Goal: Task Accomplishment & Management: Manage account settings

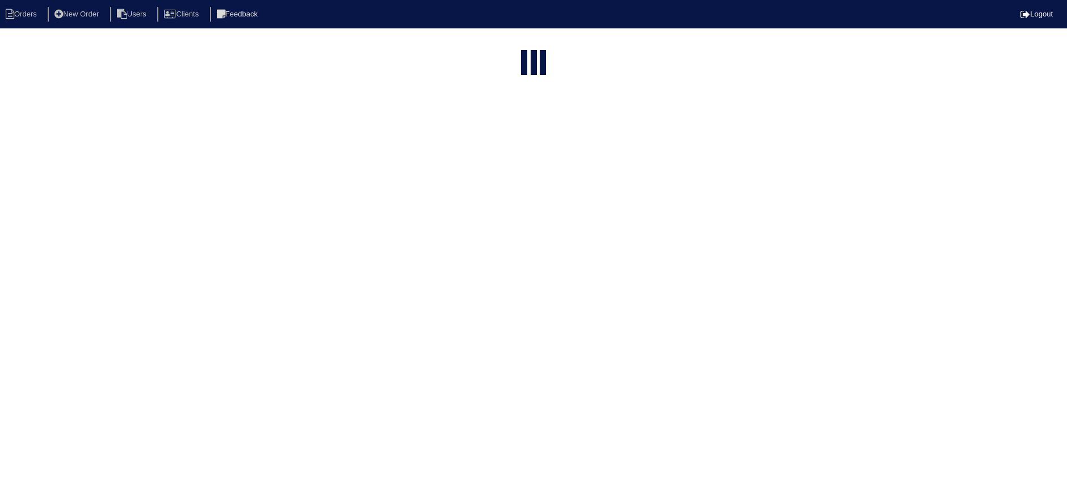
select select "15"
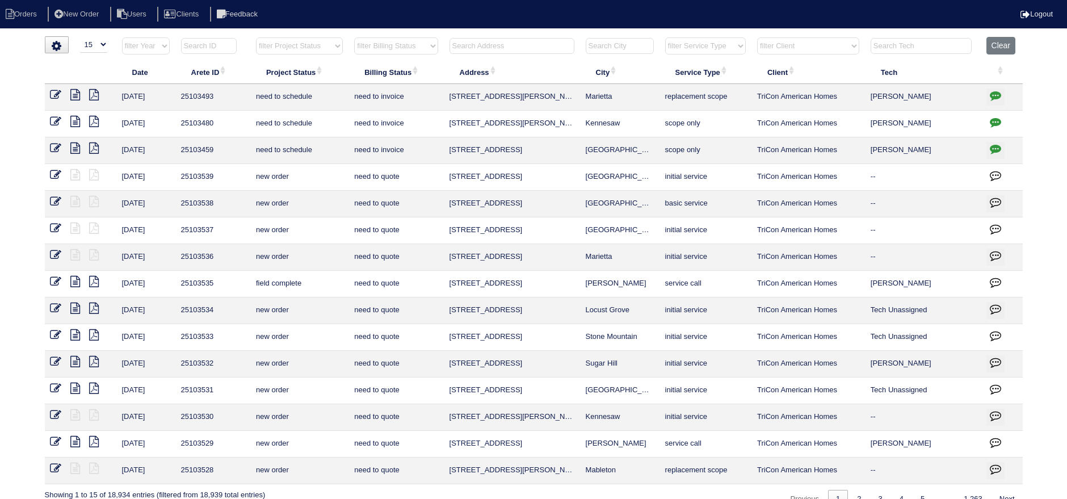
click at [281, 53] on select "filter Project Status -- Any Project Status -- new order assigned in progress f…" at bounding box center [299, 45] width 87 height 17
click at [256, 37] on select "filter Project Status -- Any Project Status -- new order assigned in progress f…" at bounding box center [299, 45] width 87 height 17
select select "assigned"
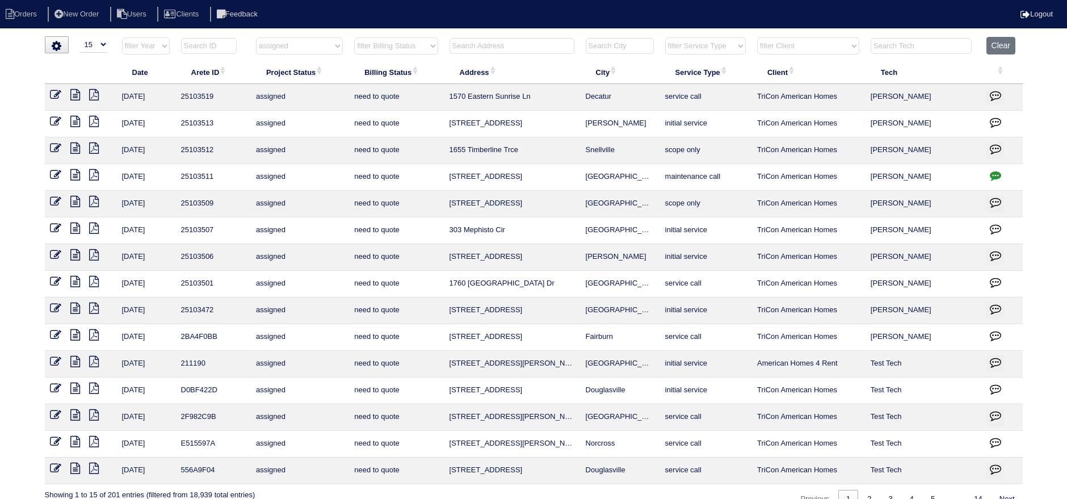
click at [73, 309] on icon at bounding box center [76, 308] width 10 height 11
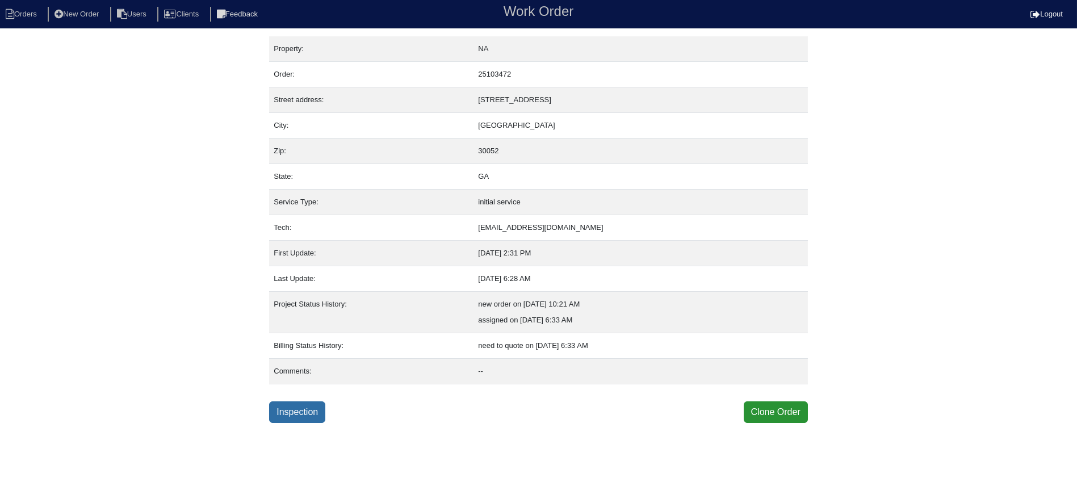
click at [295, 418] on link "Inspection" at bounding box center [297, 412] width 56 height 22
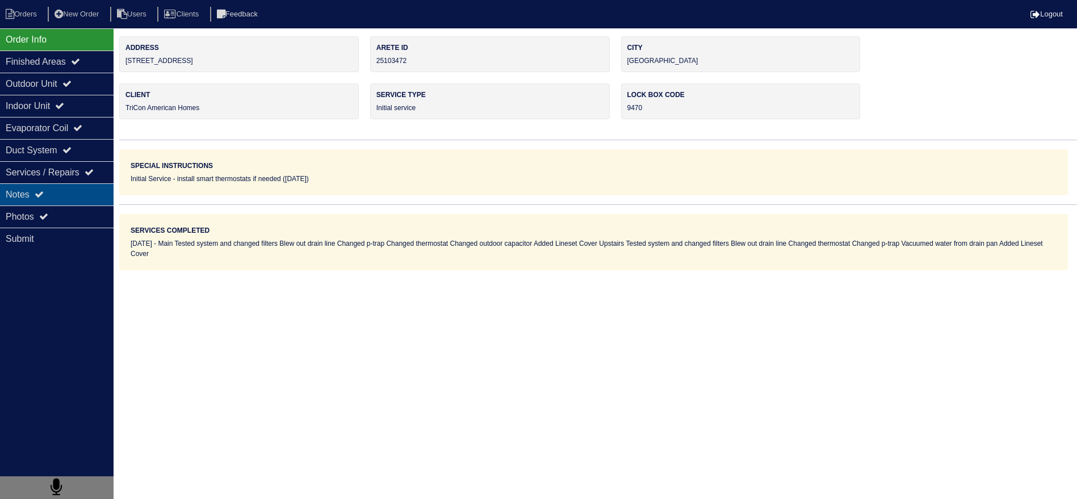
click at [81, 185] on div "Notes" at bounding box center [57, 194] width 114 height 22
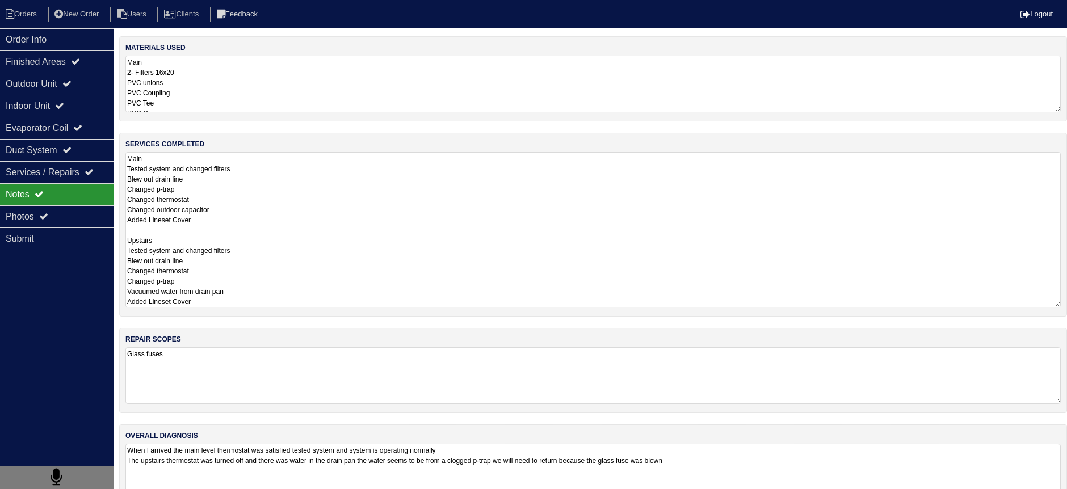
click at [253, 167] on textarea "Main Tested system and changed filters Blew out drain line Changed p-trap Chang…" at bounding box center [592, 230] width 935 height 156
click at [75, 31] on div "Order Info" at bounding box center [57, 39] width 114 height 22
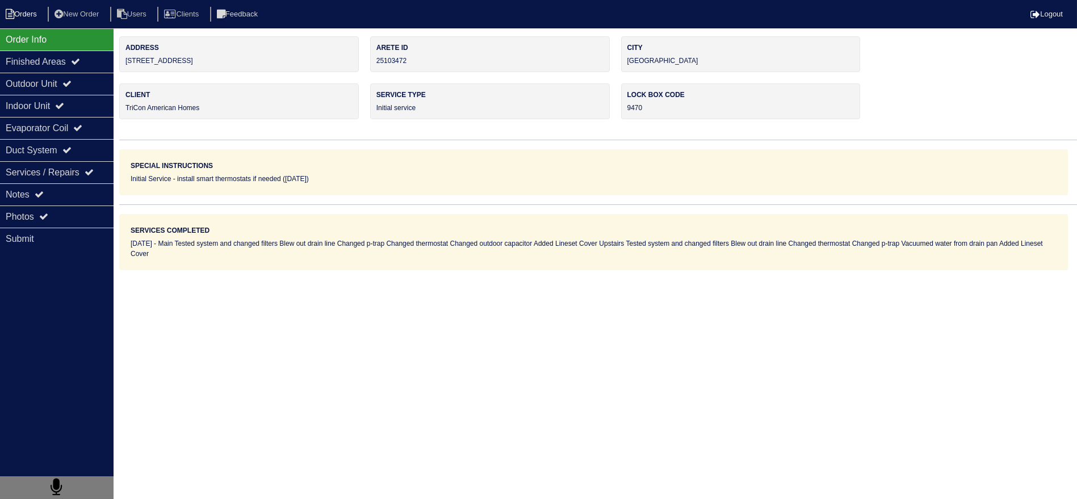
click at [35, 18] on li "Orders" at bounding box center [23, 14] width 46 height 15
select select "15"
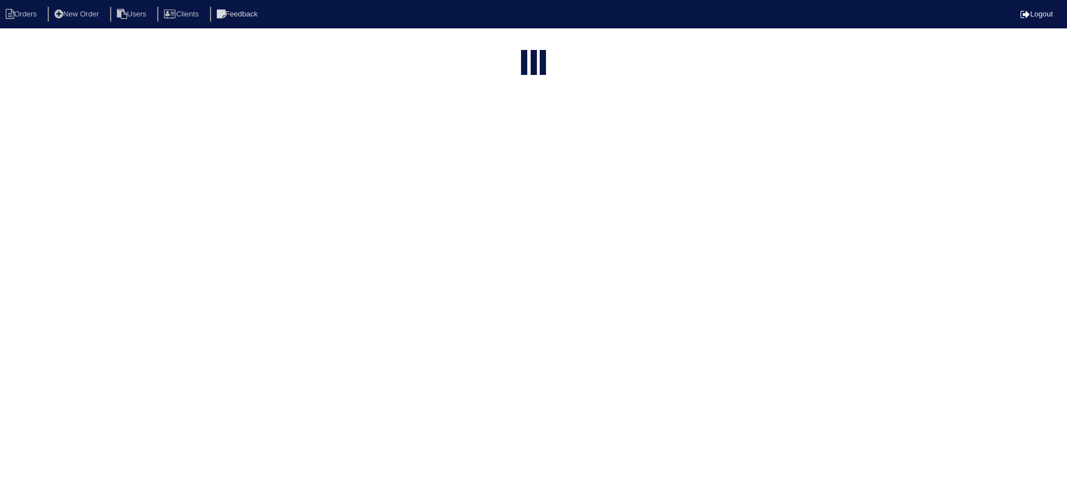
select select "assigned"
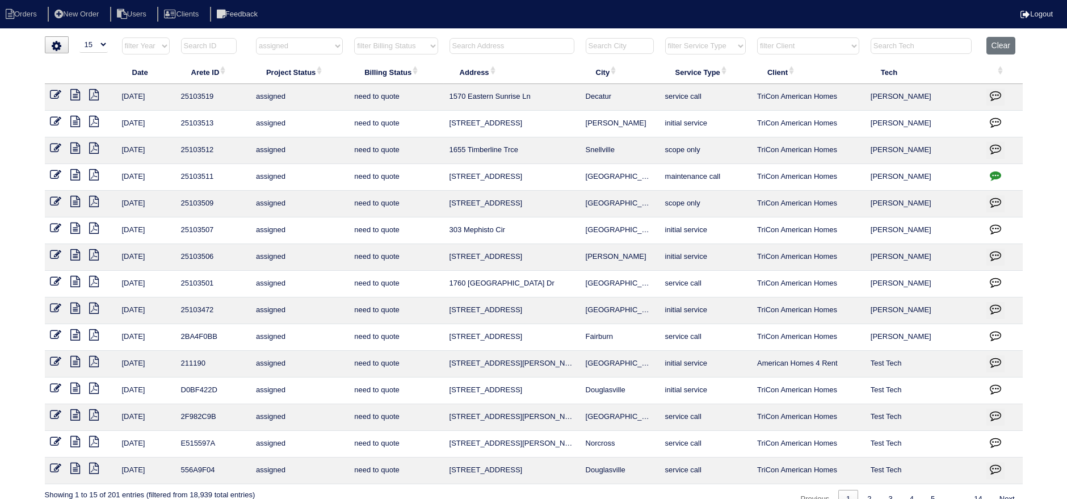
click at [53, 308] on icon at bounding box center [56, 308] width 11 height 11
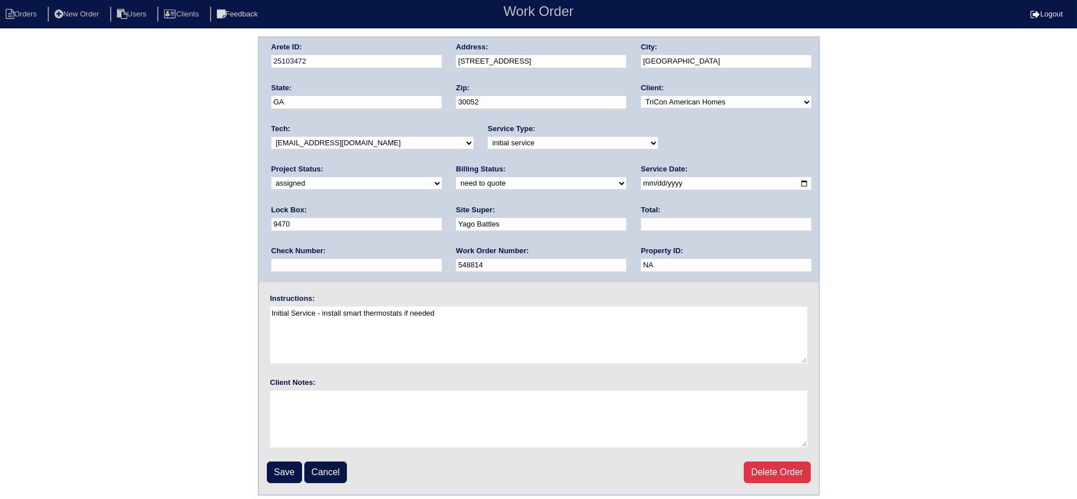
click at [442, 177] on select "new order assigned in progress field complete need to schedule admin review arc…" at bounding box center [356, 183] width 170 height 12
select select "field complete"
click at [442, 177] on select "new order assigned in progress field complete need to schedule admin review arc…" at bounding box center [356, 183] width 170 height 12
click at [282, 477] on input "Save" at bounding box center [284, 472] width 35 height 22
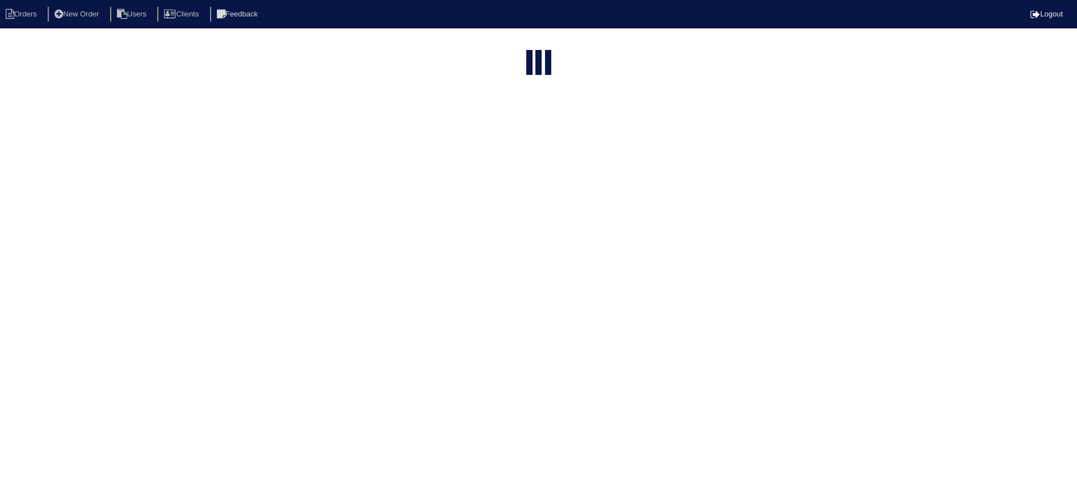
select select "15"
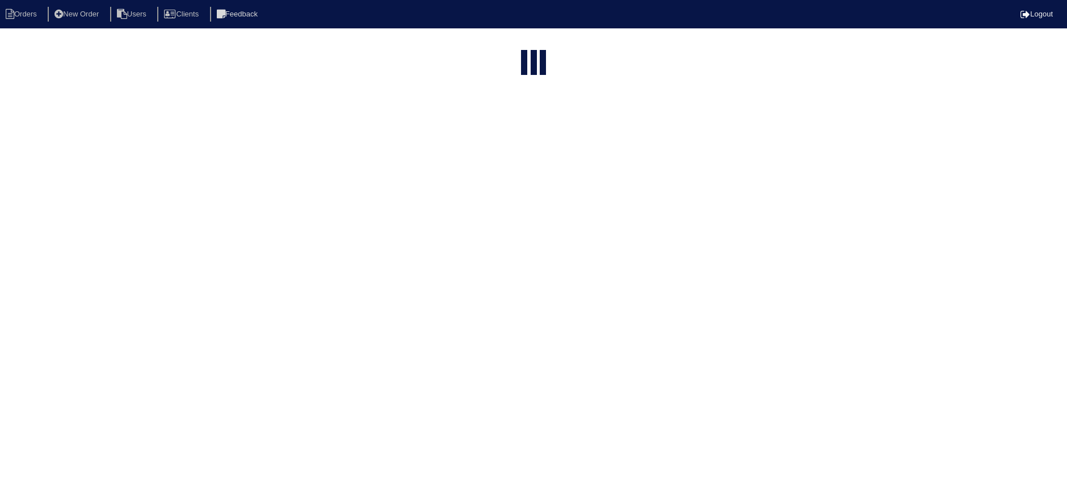
select select "assigned"
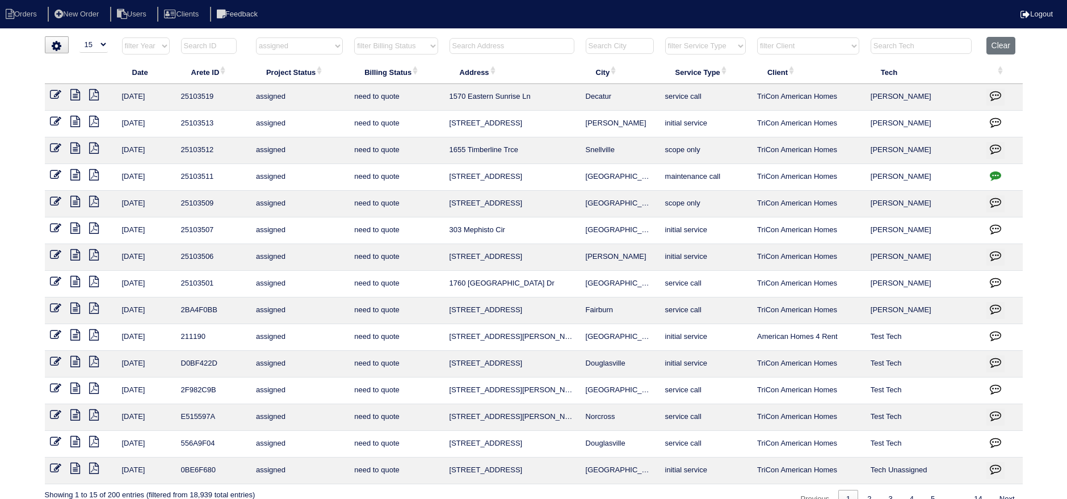
click at [75, 279] on icon at bounding box center [76, 281] width 10 height 11
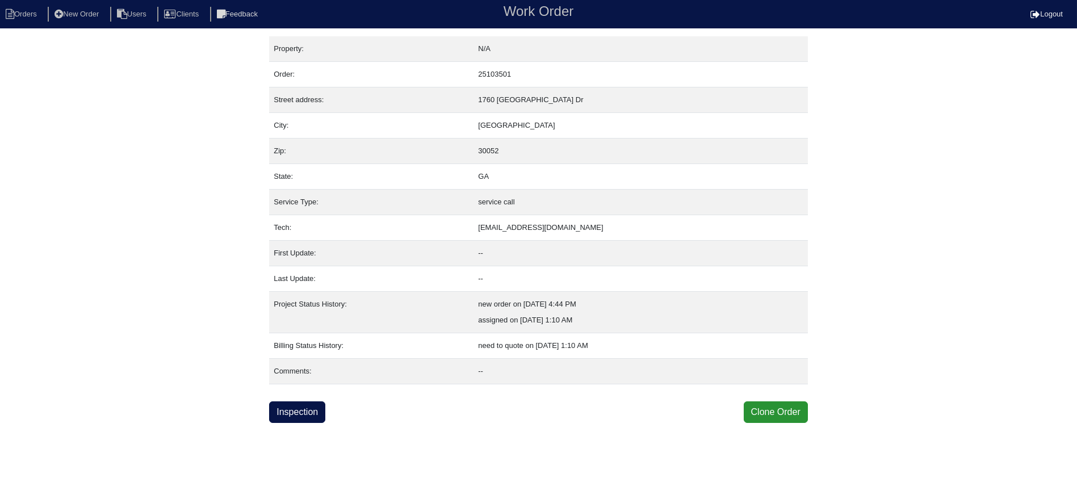
drag, startPoint x: 309, startPoint y: 427, endPoint x: 300, endPoint y: 400, distance: 28.2
click at [309, 423] on html "Orders New Order Users Clients Feedback Work Order Logout Work Order Orders New…" at bounding box center [538, 211] width 1077 height 423
click at [300, 401] on link "Inspection" at bounding box center [297, 412] width 56 height 22
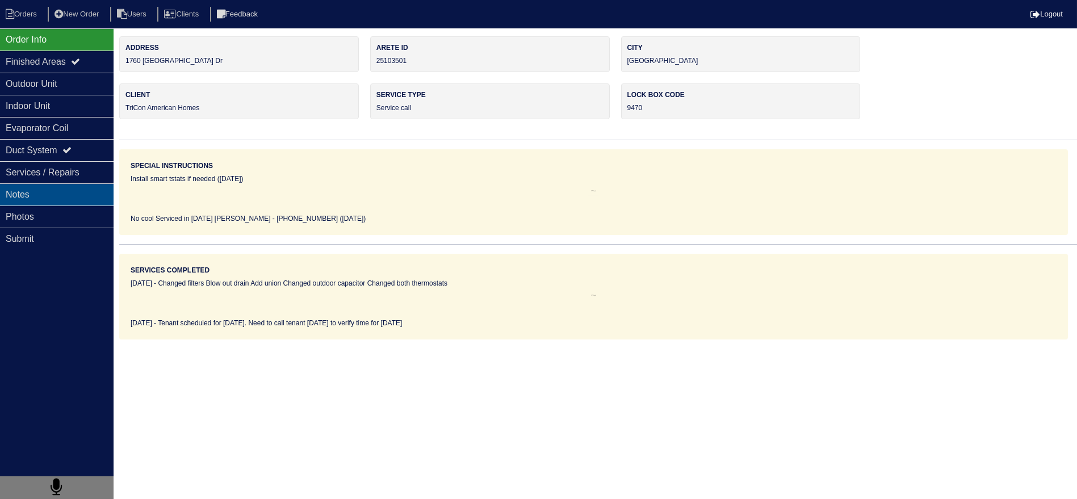
click at [48, 199] on div "Notes" at bounding box center [57, 194] width 114 height 22
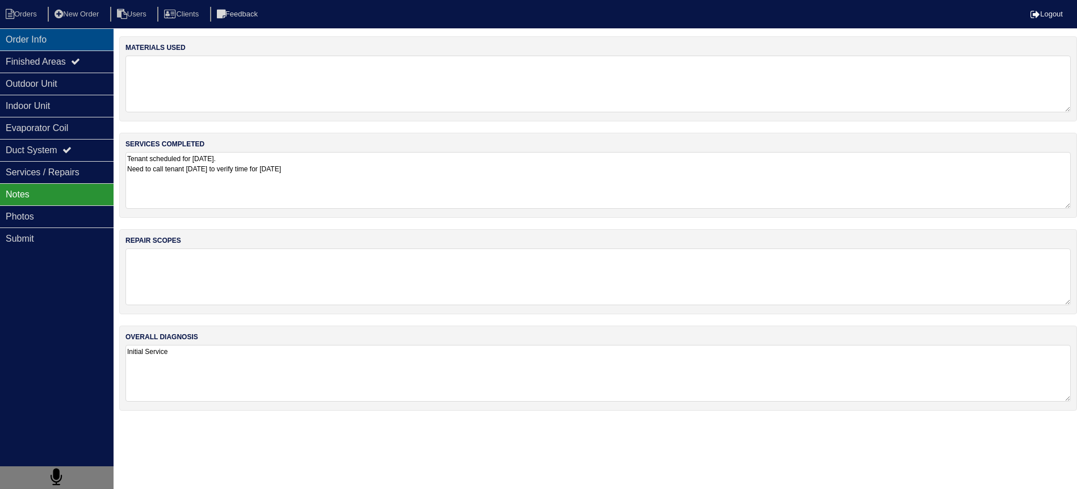
click at [62, 41] on div "Order Info" at bounding box center [57, 39] width 114 height 22
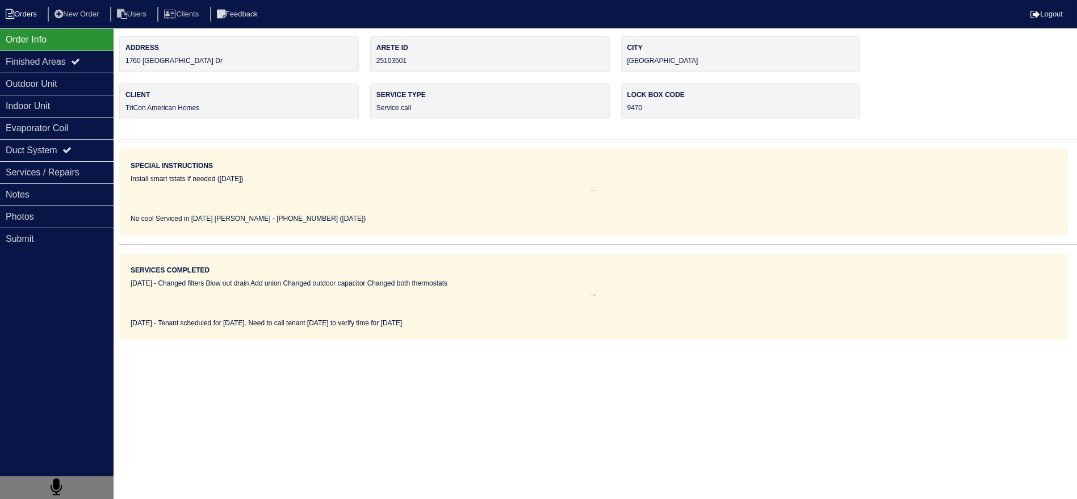
click at [23, 12] on li "Orders" at bounding box center [23, 14] width 46 height 15
select select "15"
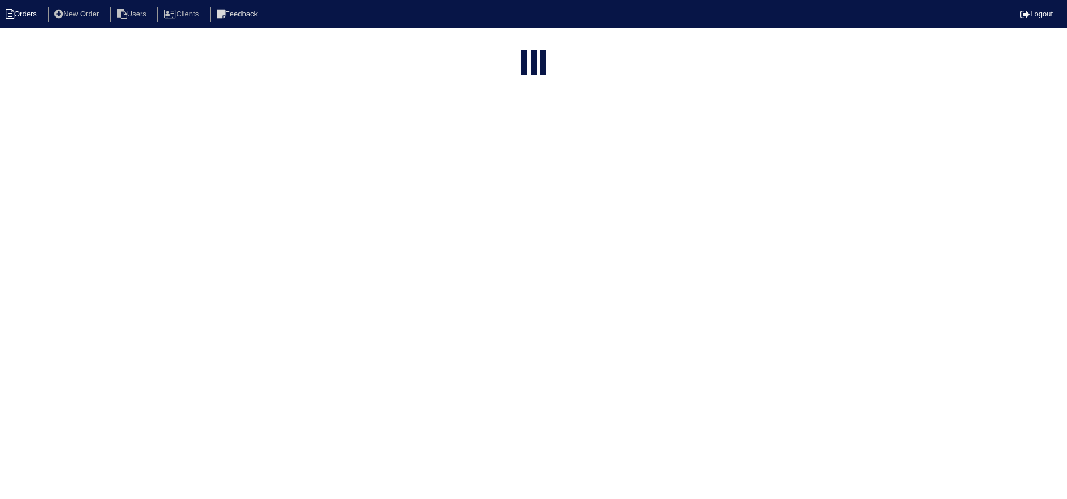
select select "assigned"
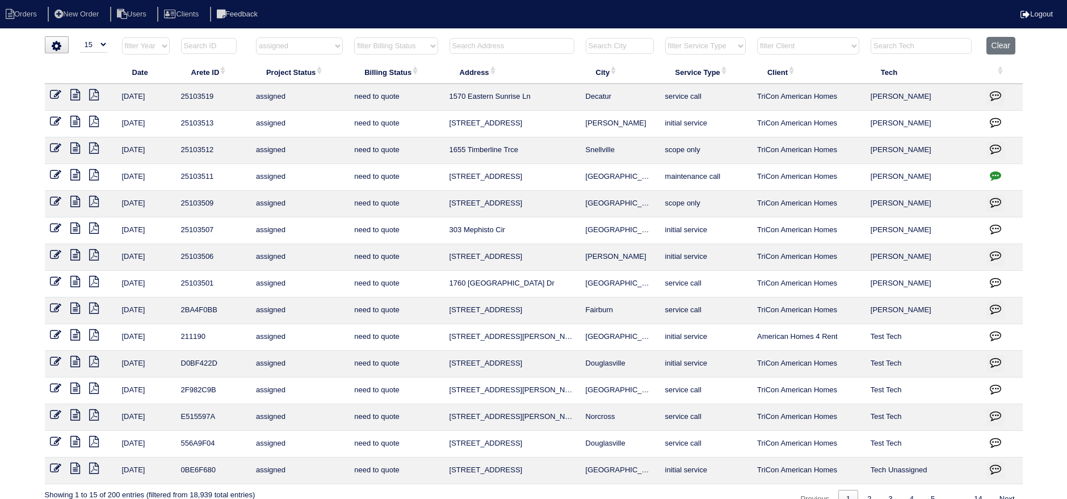
click at [54, 276] on icon at bounding box center [56, 281] width 11 height 11
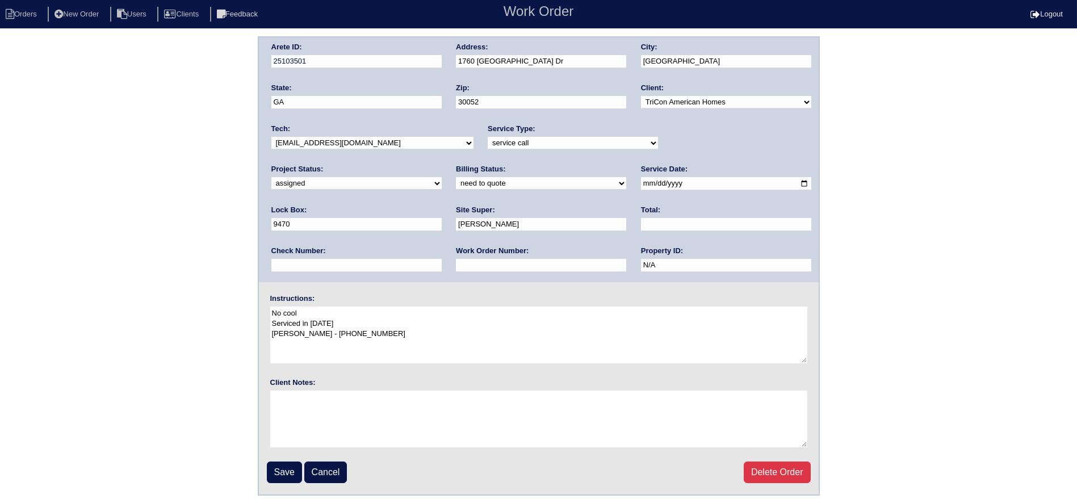
click at [442, 177] on select "new order assigned in progress field complete need to schedule admin review arc…" at bounding box center [356, 183] width 170 height 12
select select "in progress"
click at [442, 177] on select "new order assigned in progress field complete need to schedule admin review arc…" at bounding box center [356, 183] width 170 height 12
click at [287, 471] on input "Save" at bounding box center [284, 472] width 35 height 22
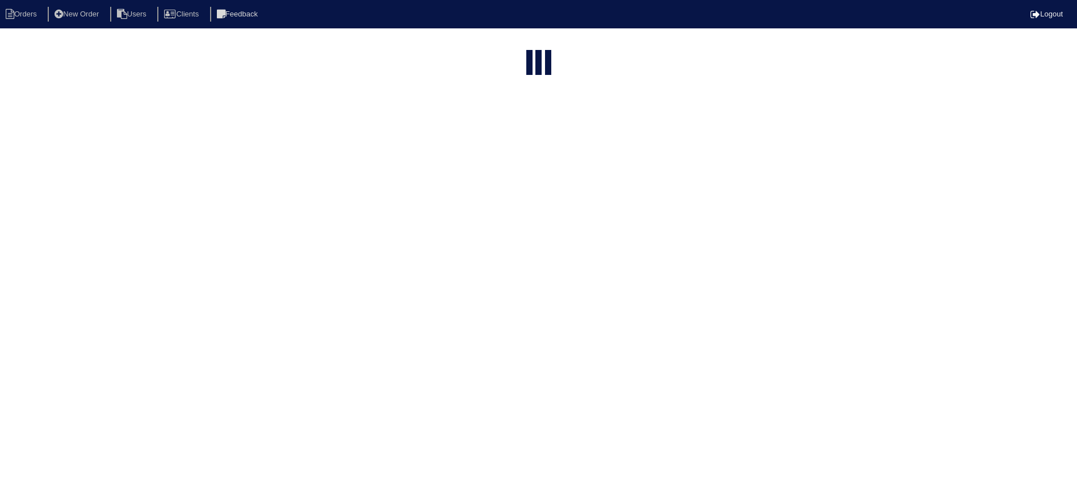
select select "15"
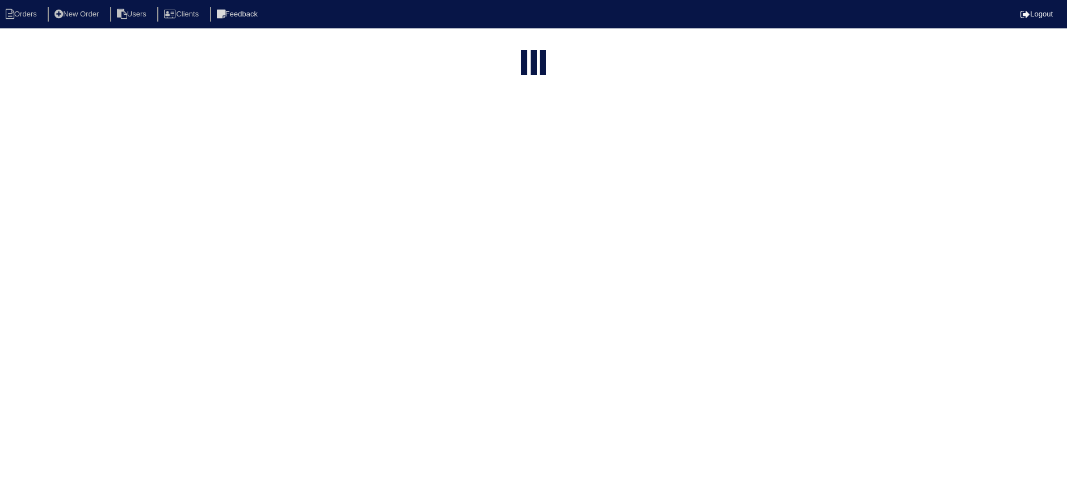
select select "assigned"
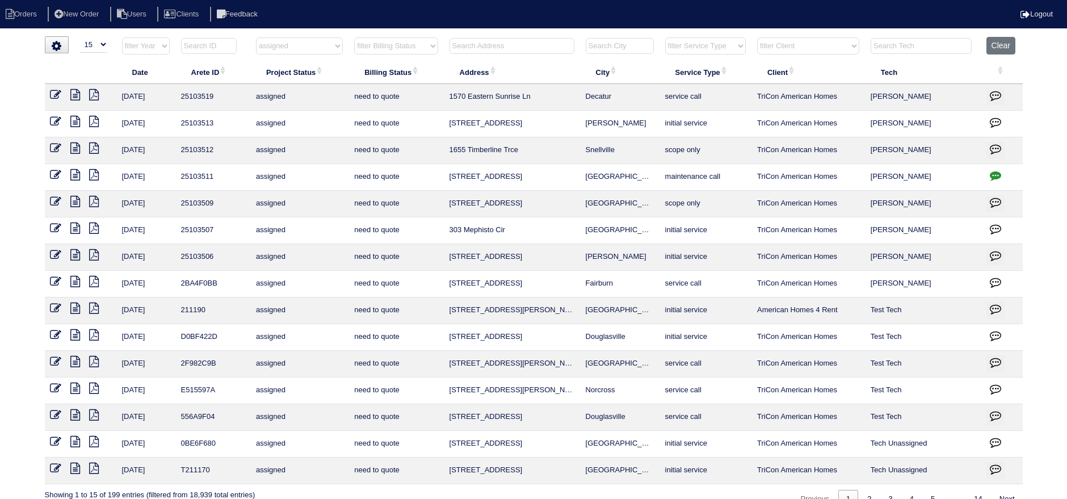
click at [73, 175] on icon at bounding box center [76, 174] width 10 height 11
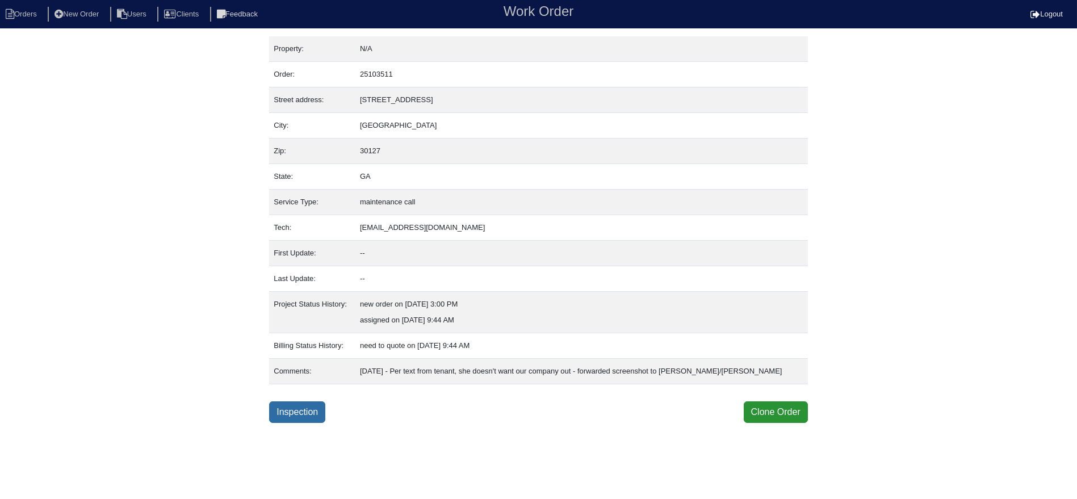
click at [296, 409] on link "Inspection" at bounding box center [297, 412] width 56 height 22
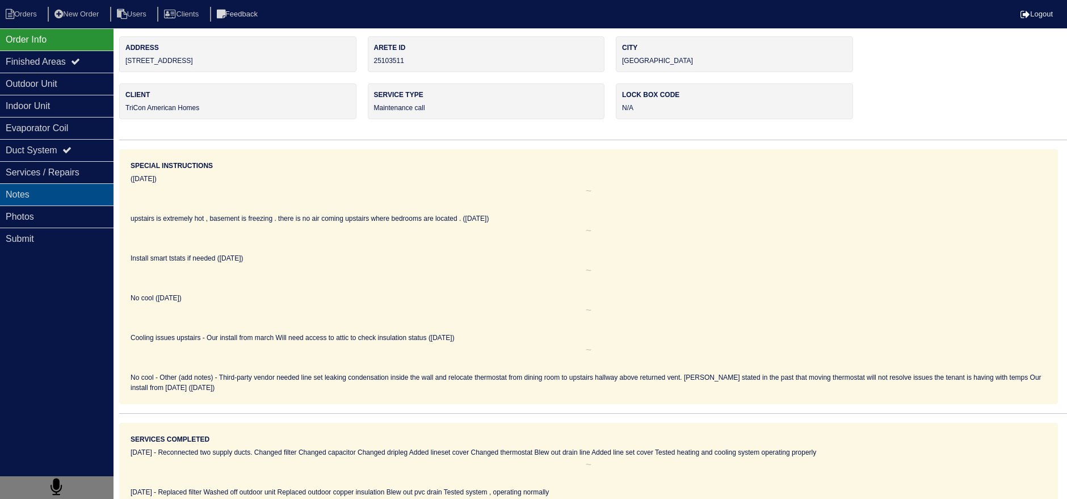
click at [47, 196] on div "Notes" at bounding box center [57, 194] width 114 height 22
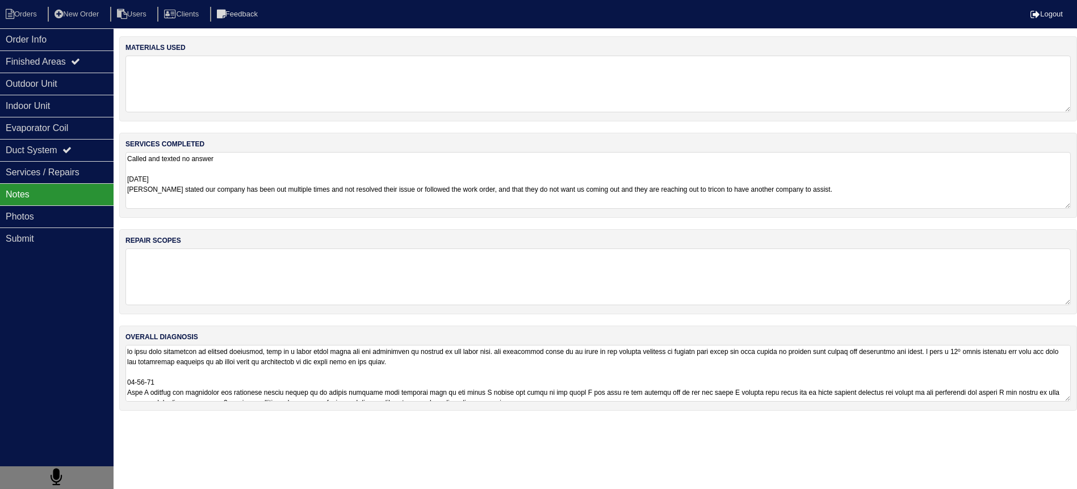
click at [180, 396] on textarea at bounding box center [597, 373] width 945 height 57
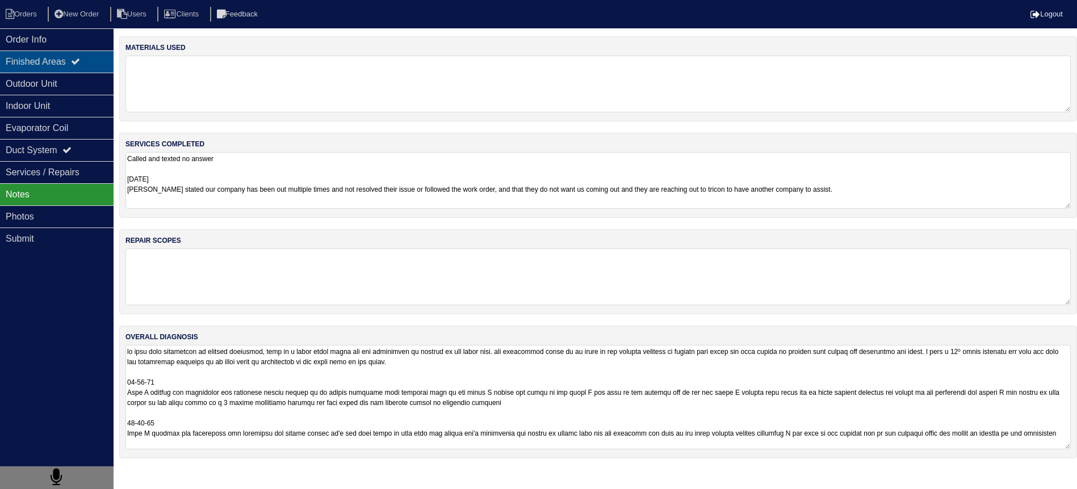
click at [45, 71] on div "Finished Areas" at bounding box center [57, 62] width 114 height 22
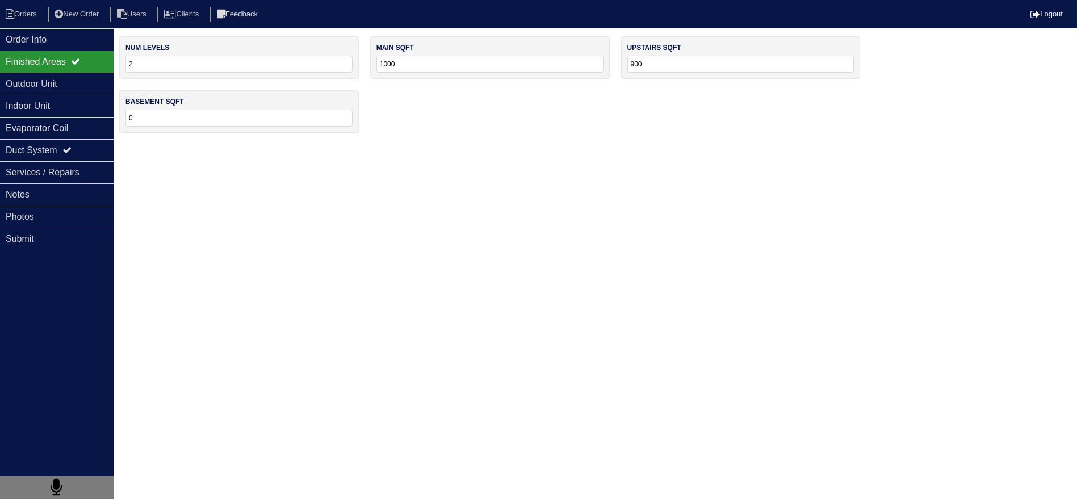
click at [44, 56] on div "Finished Areas" at bounding box center [57, 62] width 114 height 22
click at [40, 40] on div "Order Info" at bounding box center [57, 39] width 114 height 22
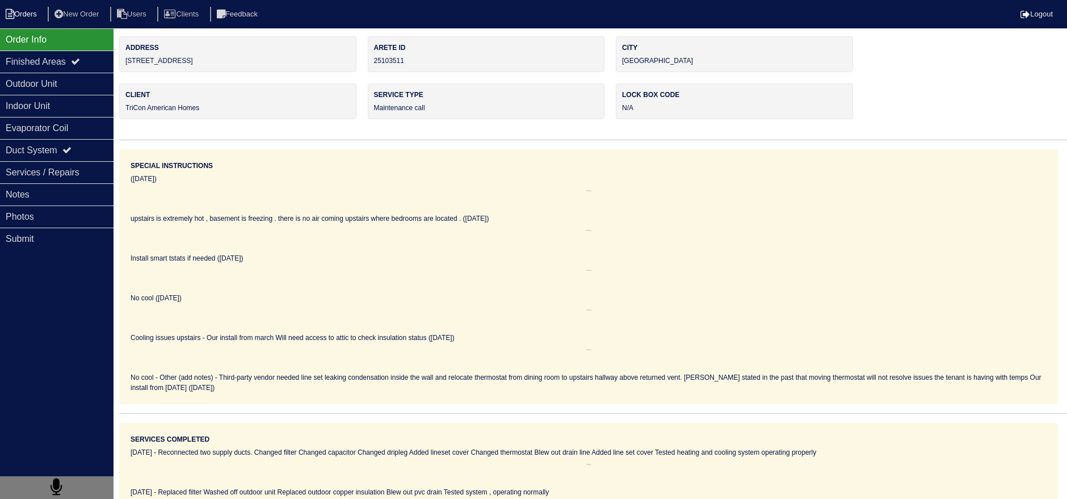
click at [26, 7] on li "Orders" at bounding box center [23, 14] width 46 height 15
select select "15"
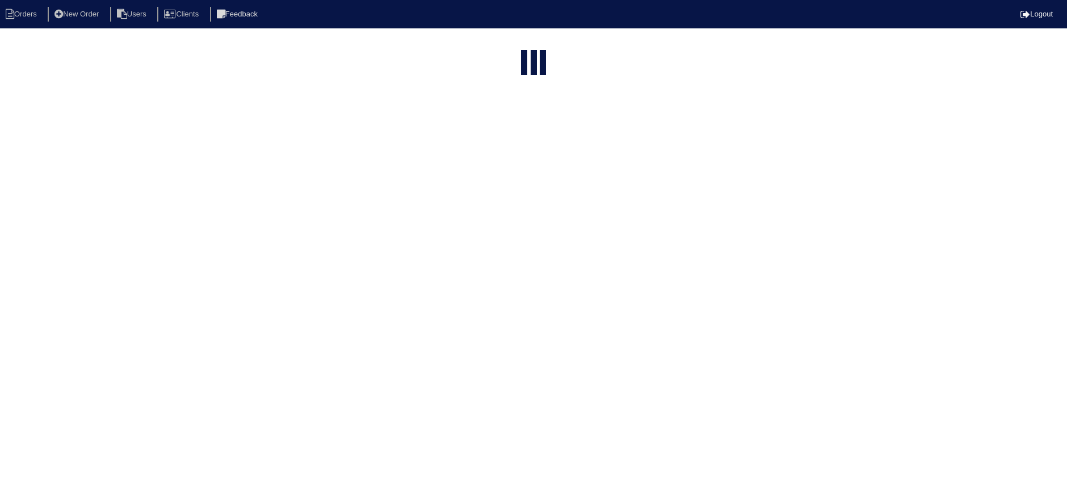
select select "assigned"
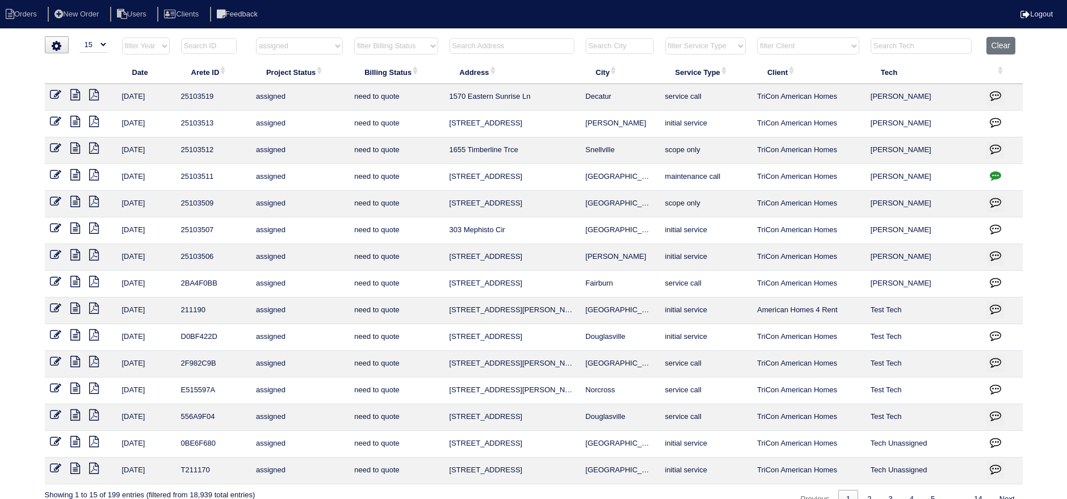
click at [54, 173] on icon at bounding box center [56, 174] width 11 height 11
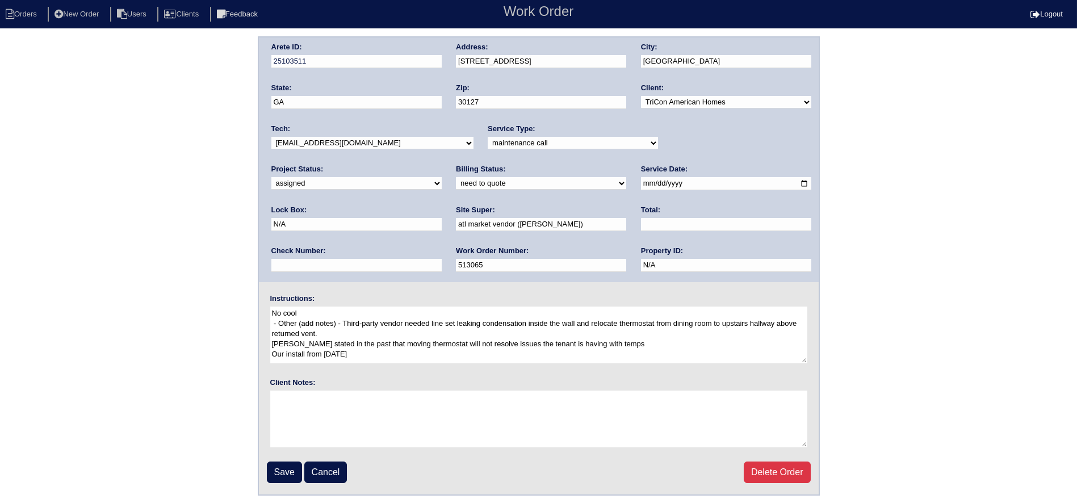
click at [442, 177] on select "new order assigned in progress field complete need to schedule admin review arc…" at bounding box center [356, 183] width 170 height 12
select select "canceled"
click at [442, 177] on select "new order assigned in progress field complete need to schedule admin review arc…" at bounding box center [356, 183] width 170 height 12
click at [285, 465] on input "Save" at bounding box center [284, 472] width 35 height 22
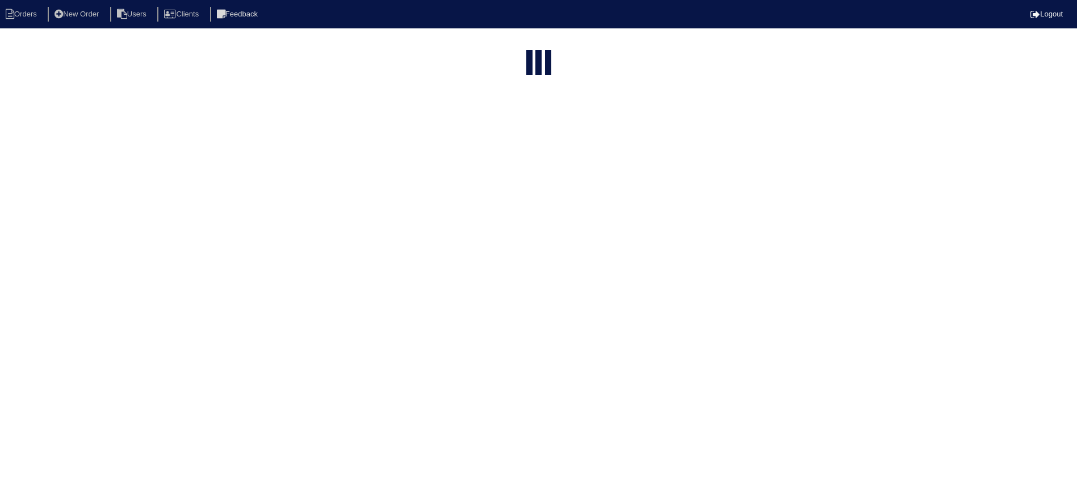
select select "15"
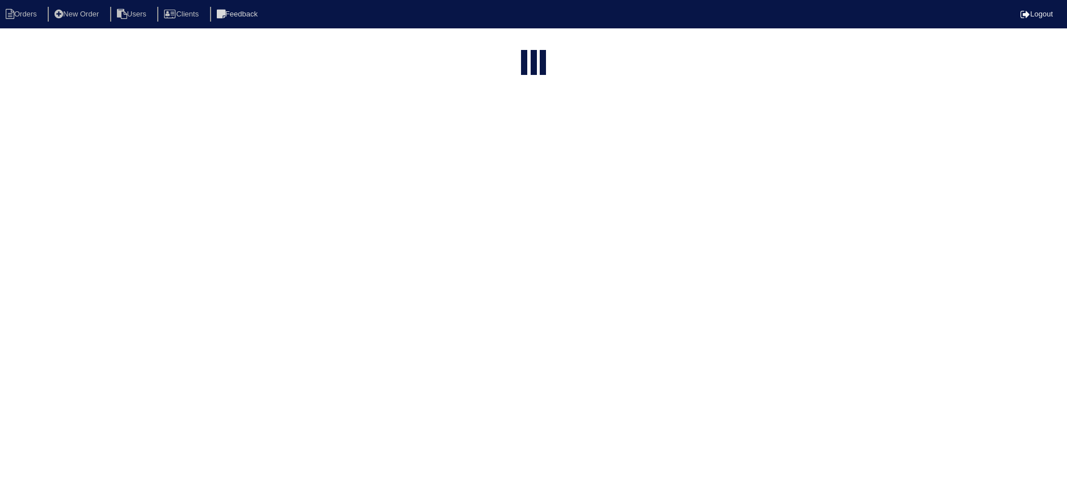
select select "assigned"
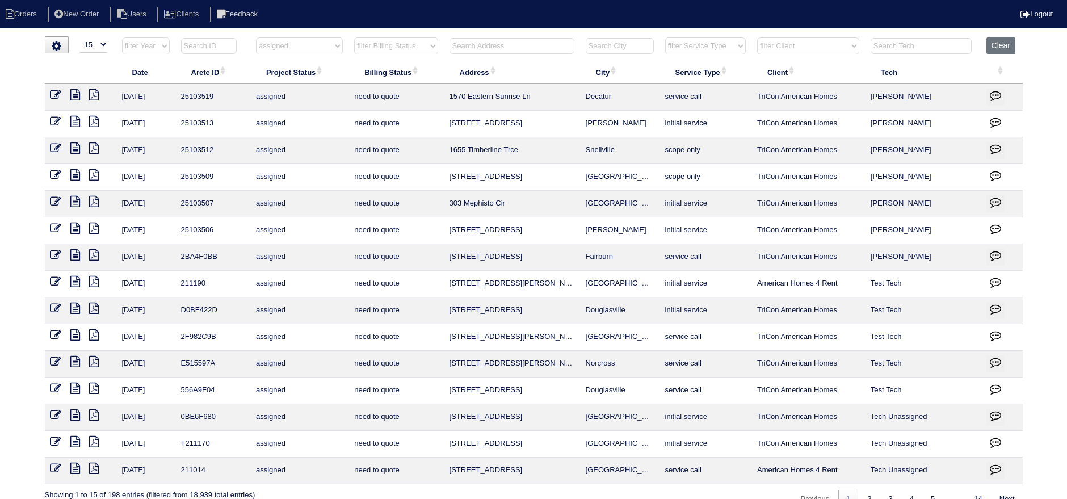
click at [76, 98] on icon at bounding box center [76, 94] width 10 height 11
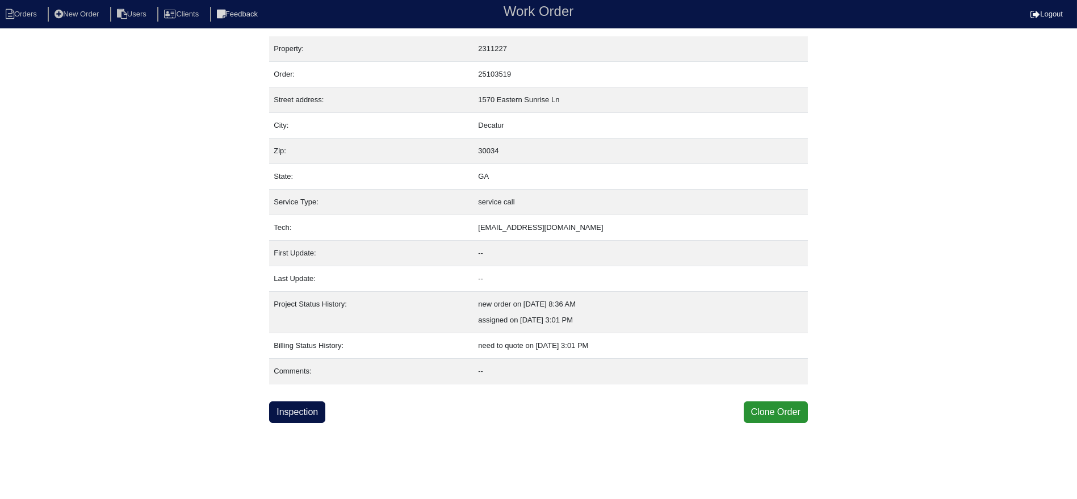
click at [301, 422] on html "Orders New Order Users Clients Feedback Work Order Logout Work Order Orders New…" at bounding box center [538, 211] width 1077 height 423
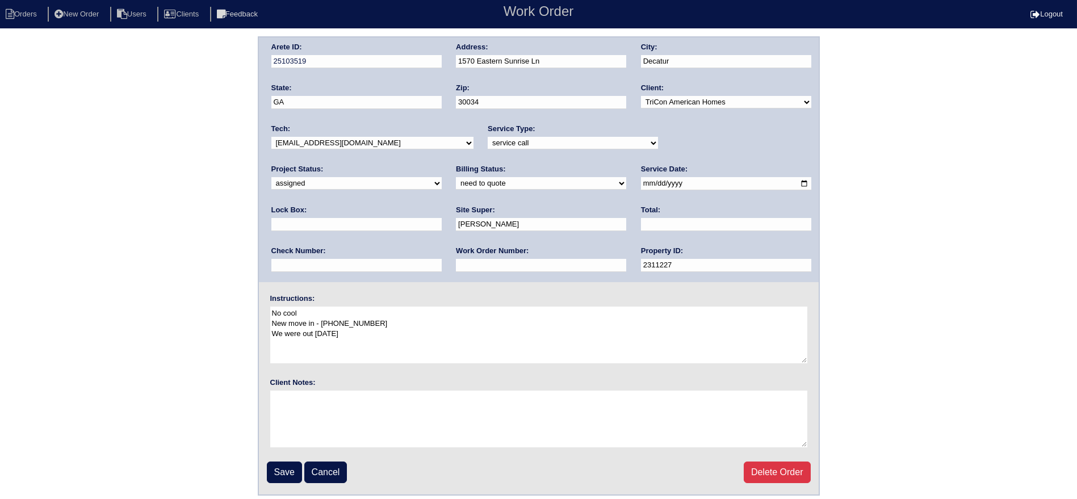
drag, startPoint x: 713, startPoint y: 140, endPoint x: 713, endPoint y: 148, distance: 7.4
click at [442, 177] on select "new order assigned in progress field complete need to schedule admin review arc…" at bounding box center [356, 183] width 170 height 12
select select "canceled"
click at [442, 177] on select "new order assigned in progress field complete need to schedule admin review arc…" at bounding box center [356, 183] width 170 height 12
click at [281, 462] on input "Save" at bounding box center [284, 472] width 35 height 22
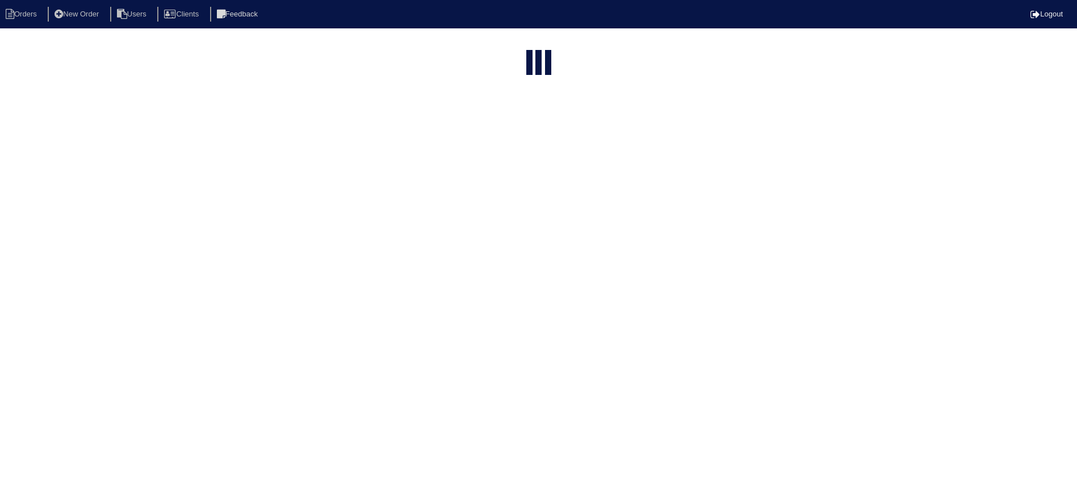
select select "15"
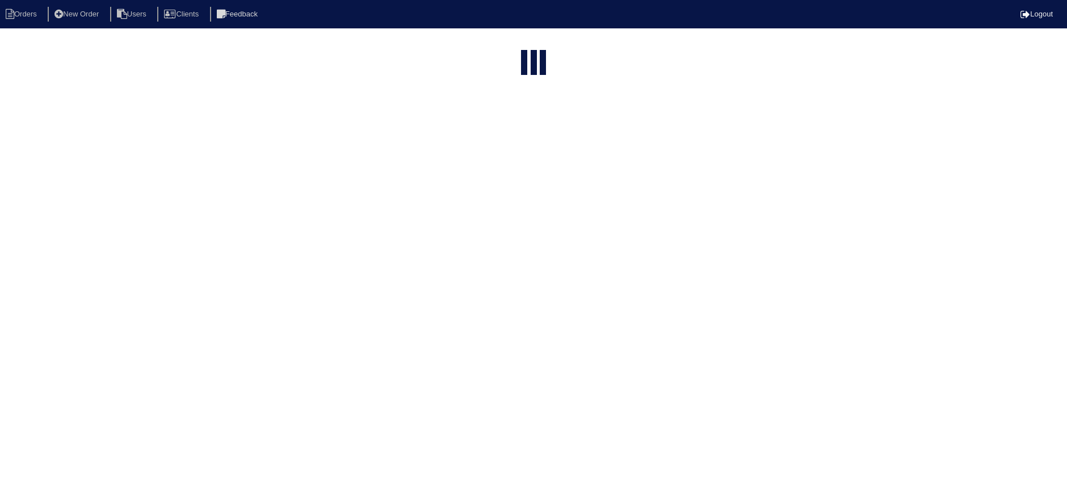
select select "assigned"
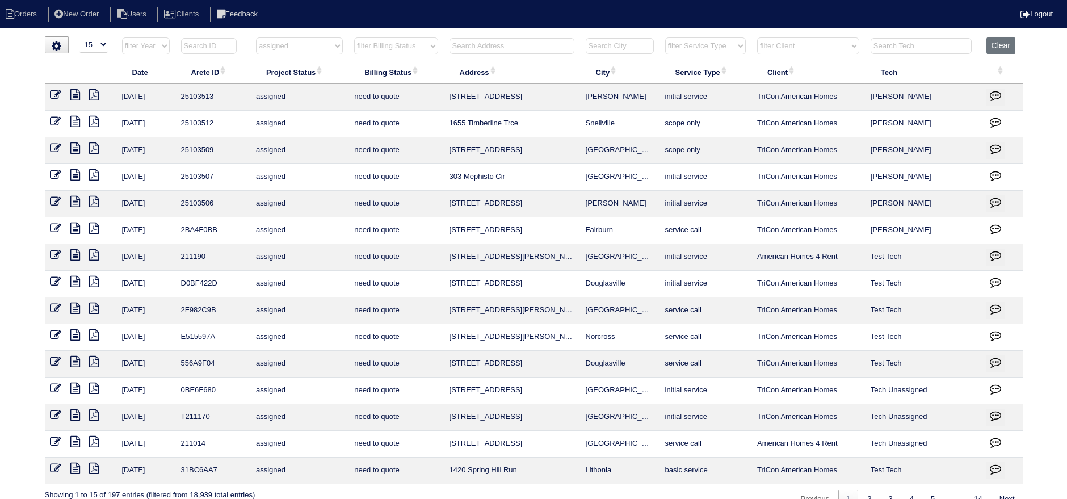
drag, startPoint x: 635, startPoint y: 145, endPoint x: 452, endPoint y: 149, distance: 182.2
click at [441, 149] on tr "[DATE] 25103509 assigned need to quote [STREET_ADDRESS][GEOGRAPHIC_DATA] scope …" at bounding box center [534, 150] width 978 height 27
copy tr "[STREET_ADDRESS]"
drag, startPoint x: 635, startPoint y: 95, endPoint x: 484, endPoint y: 98, distance: 151.0
click at [438, 95] on tr "[DATE] 25103513 assigned need to quote 3357 Baylor Cir [PERSON_NAME] initial se…" at bounding box center [534, 97] width 978 height 27
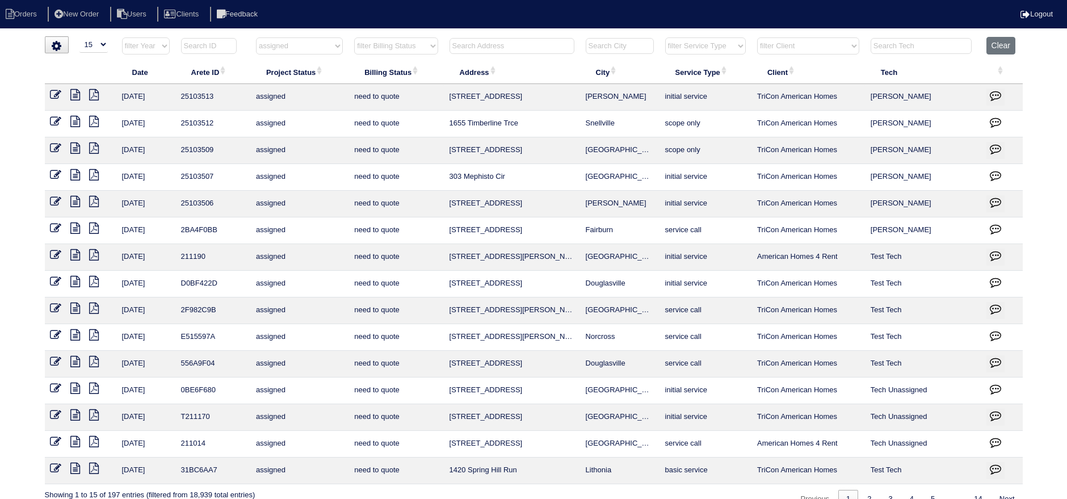
copy tr "3357 Baylor Cir [PERSON_NAME]"
click at [524, 50] on input "text" at bounding box center [512, 46] width 125 height 16
click at [330, 42] on select "filter Project Status -- Any Project Status -- new order assigned in progress f…" at bounding box center [299, 45] width 87 height 17
select select
click at [256, 37] on select "filter Project Status -- Any Project Status -- new order assigned in progress f…" at bounding box center [299, 45] width 87 height 17
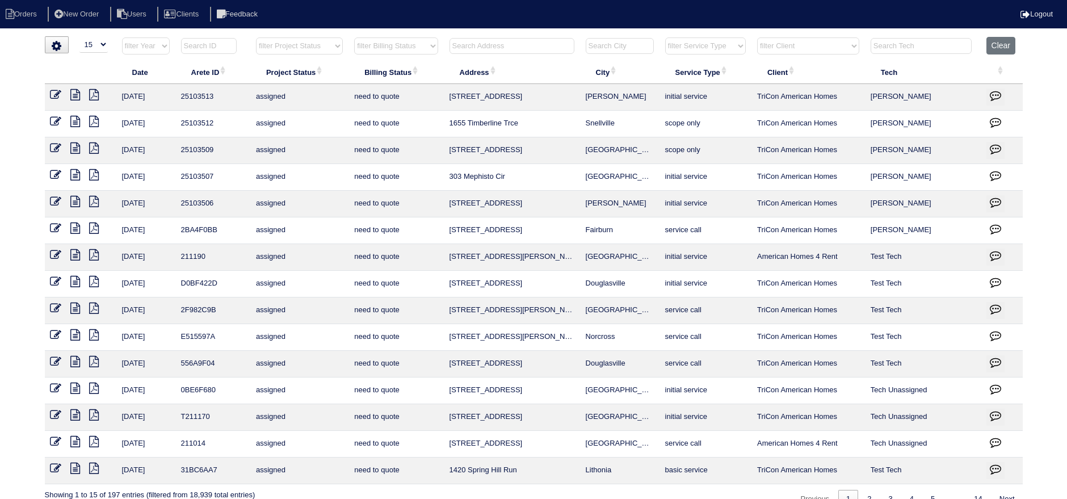
click at [527, 52] on input "text" at bounding box center [512, 46] width 125 height 16
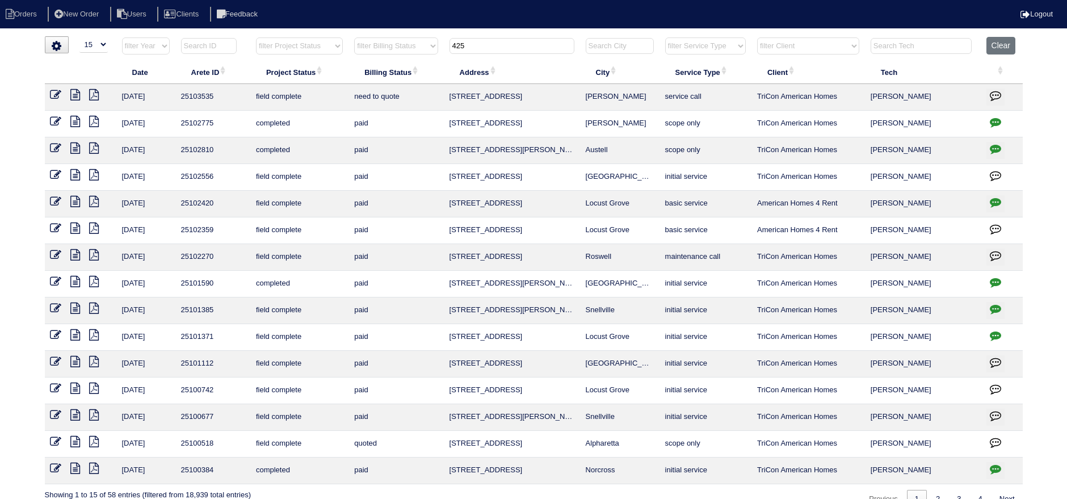
type input "425"
click at [69, 96] on link at bounding box center [61, 96] width 20 height 9
click at [75, 91] on icon at bounding box center [76, 94] width 10 height 11
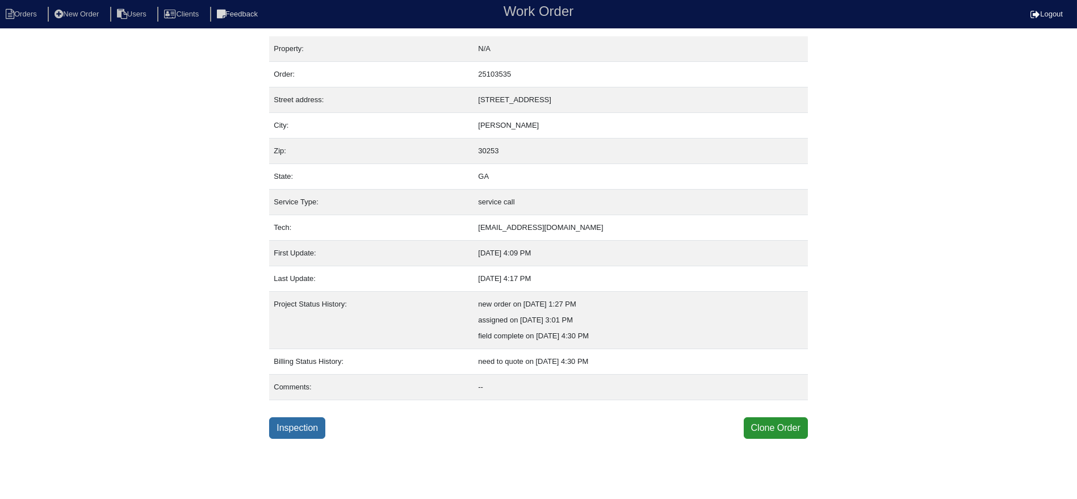
click at [300, 423] on link "Inspection" at bounding box center [297, 428] width 56 height 22
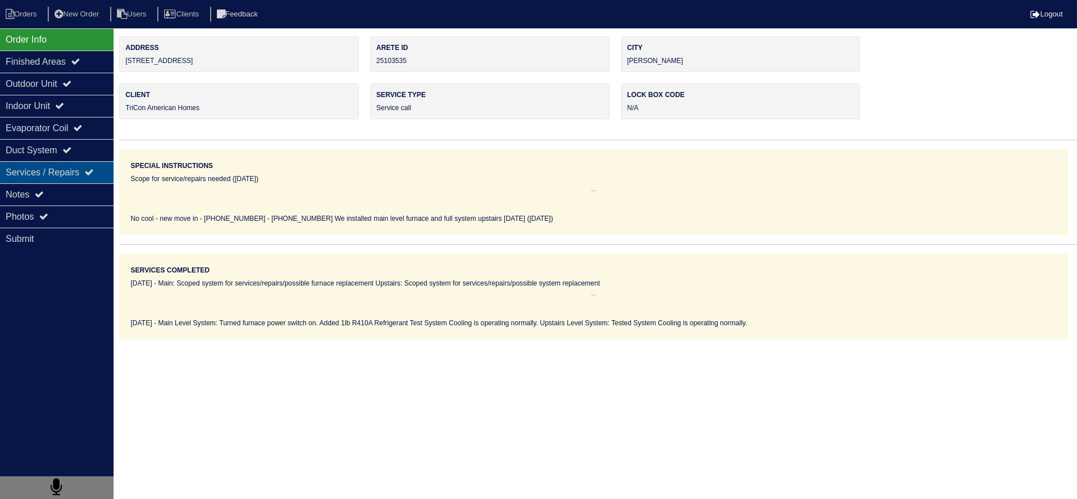
click at [65, 162] on div "Services / Repairs" at bounding box center [57, 172] width 114 height 22
click at [69, 185] on div "Notes" at bounding box center [57, 194] width 114 height 22
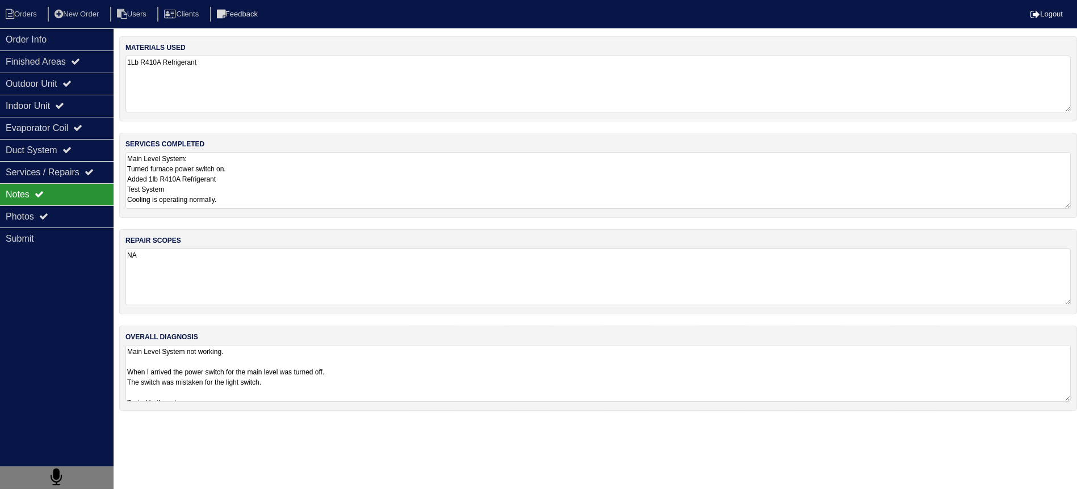
click at [234, 196] on textarea "Main Level System: Turned furnace power switch on. Added 1lb R410A Refrigerant …" at bounding box center [597, 180] width 945 height 57
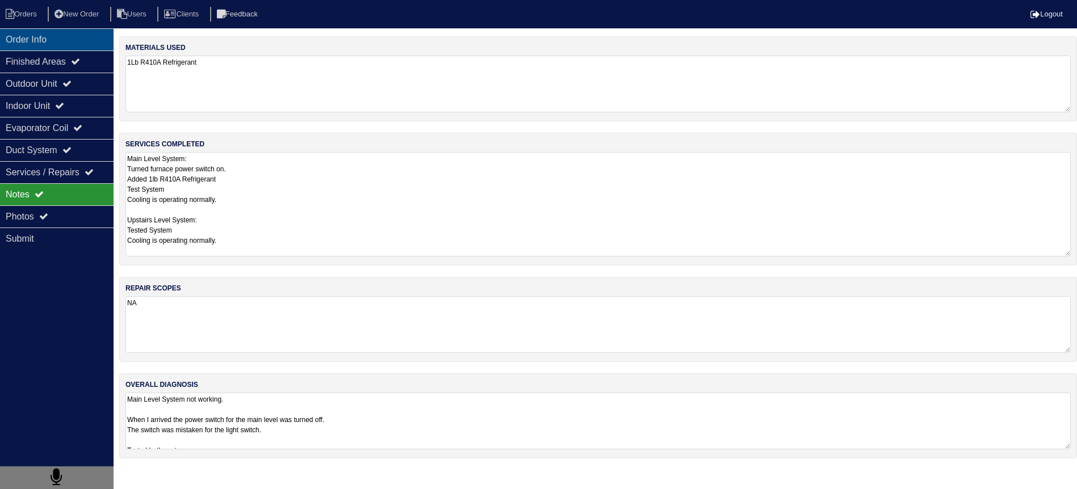
click at [58, 54] on div "Finished Areas" at bounding box center [57, 62] width 114 height 22
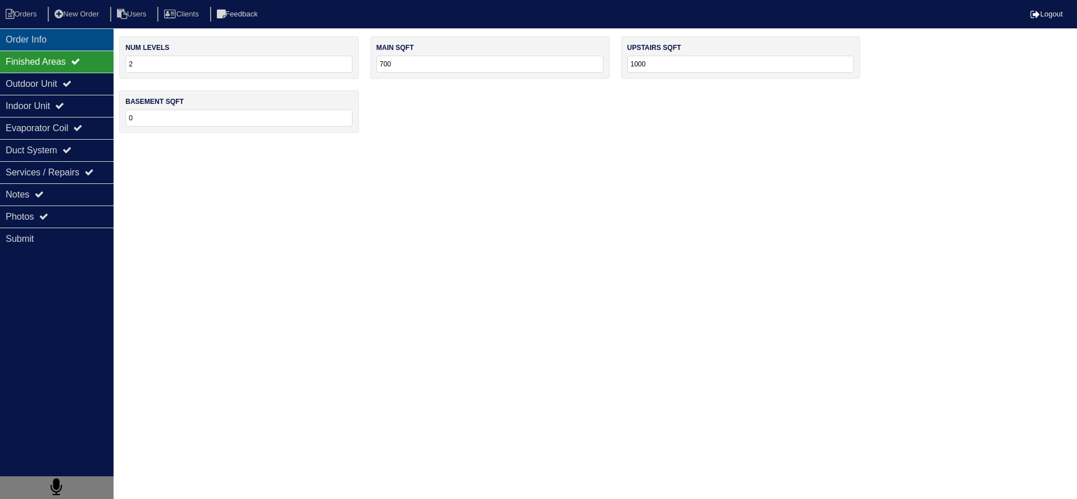
click at [58, 40] on div "Order Info" at bounding box center [57, 39] width 114 height 22
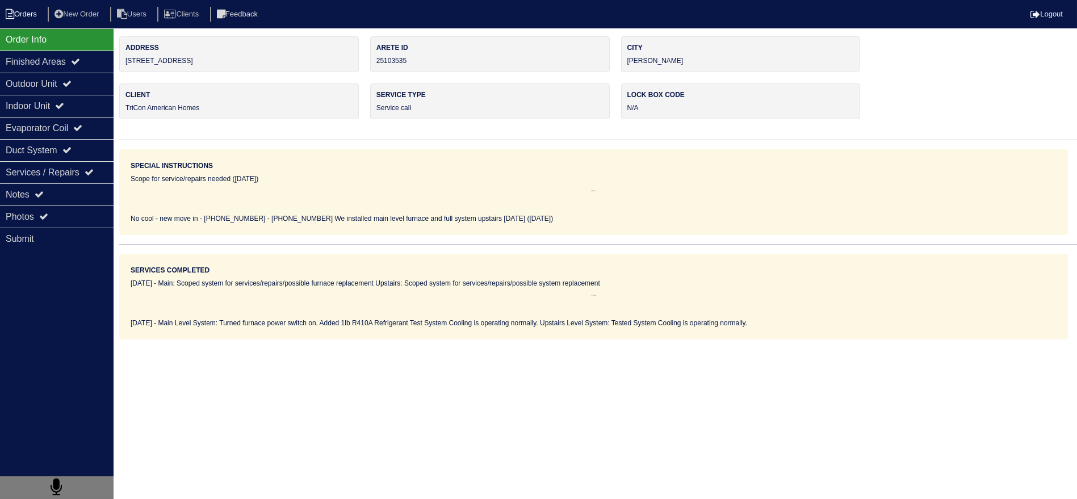
click at [29, 12] on li "Orders" at bounding box center [23, 14] width 46 height 15
select select "15"
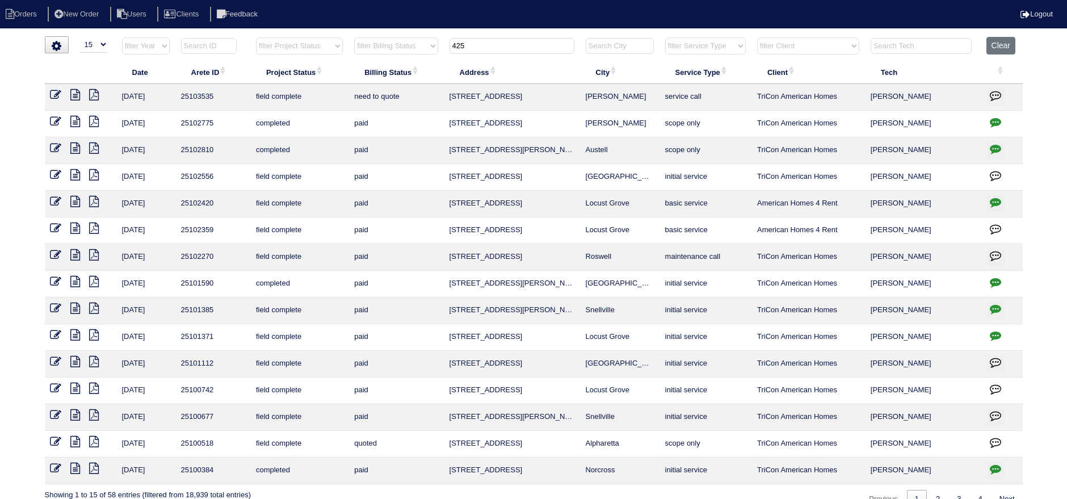
drag, startPoint x: 483, startPoint y: 38, endPoint x: 391, endPoint y: 41, distance: 92.0
click at [391, 41] on tr "filter Year -- Any Year -- 2025 2024 2023 2022 2021 2020 2019 filter Project St…" at bounding box center [534, 48] width 978 height 23
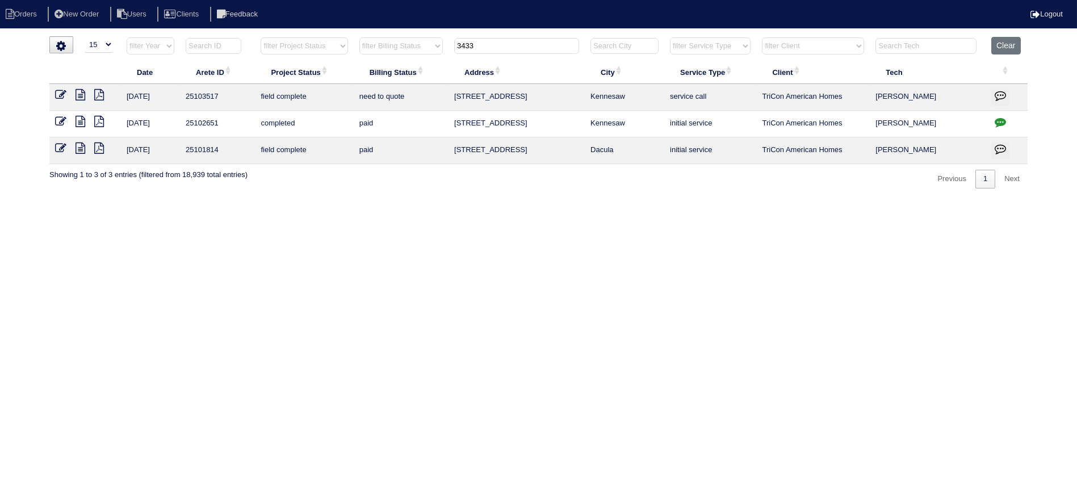
type input "3433"
click at [84, 96] on icon at bounding box center [80, 94] width 10 height 11
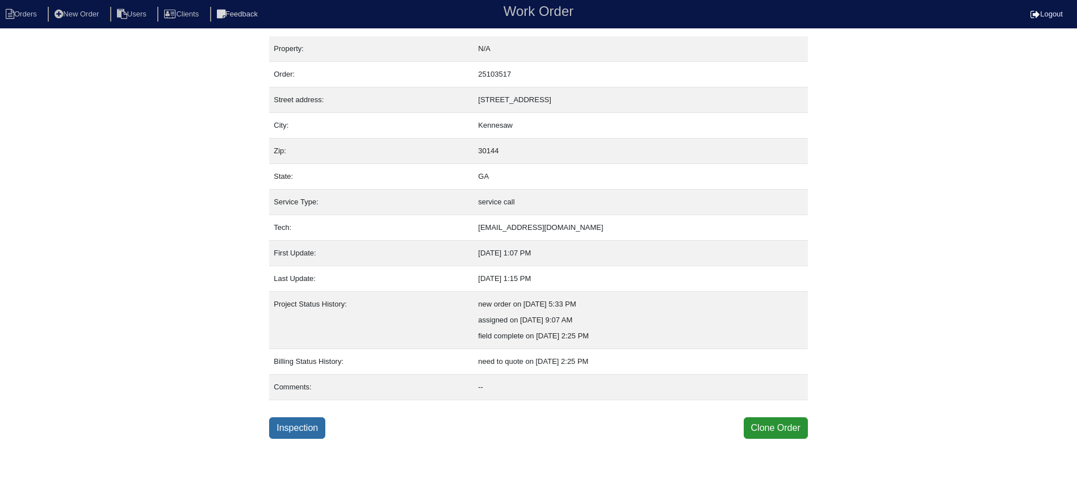
click at [298, 432] on link "Inspection" at bounding box center [297, 428] width 56 height 22
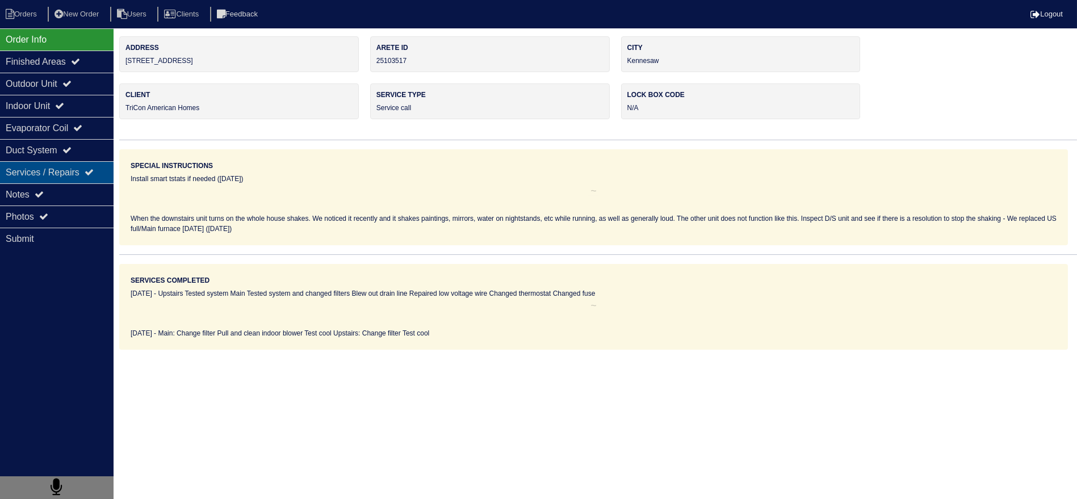
click at [49, 179] on div "Services / Repairs" at bounding box center [57, 172] width 114 height 22
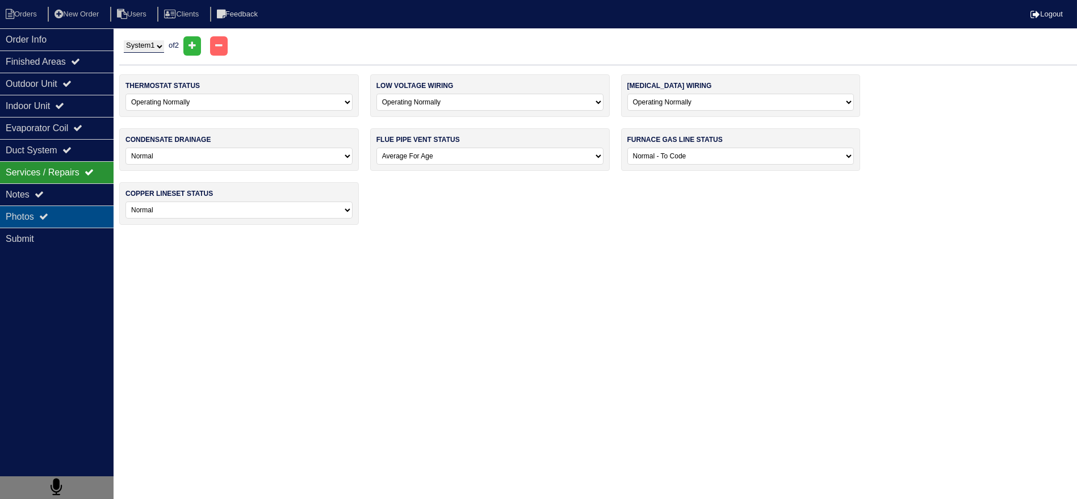
click at [52, 206] on div "Photos" at bounding box center [57, 216] width 114 height 22
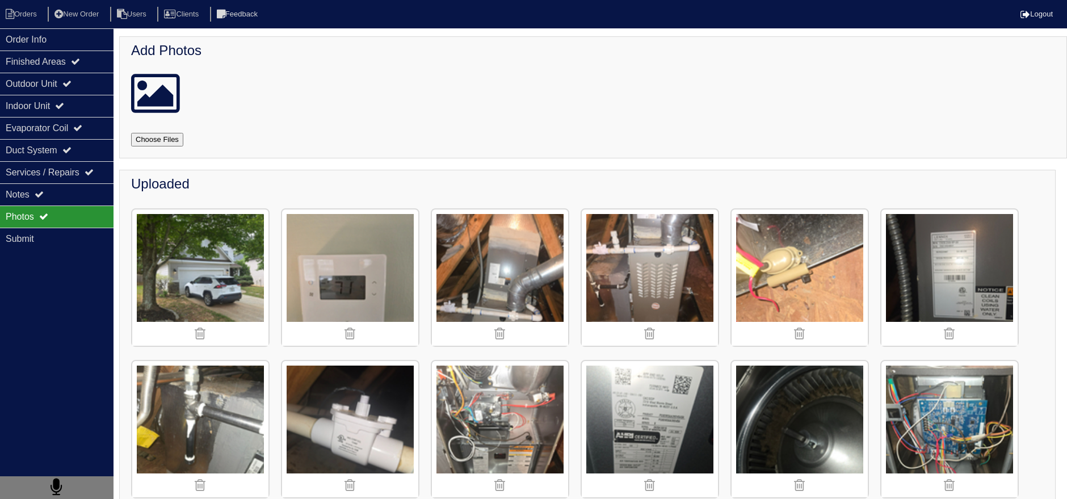
click at [52, 205] on div "Photos" at bounding box center [57, 216] width 114 height 22
click at [52, 202] on div "Notes" at bounding box center [57, 194] width 114 height 22
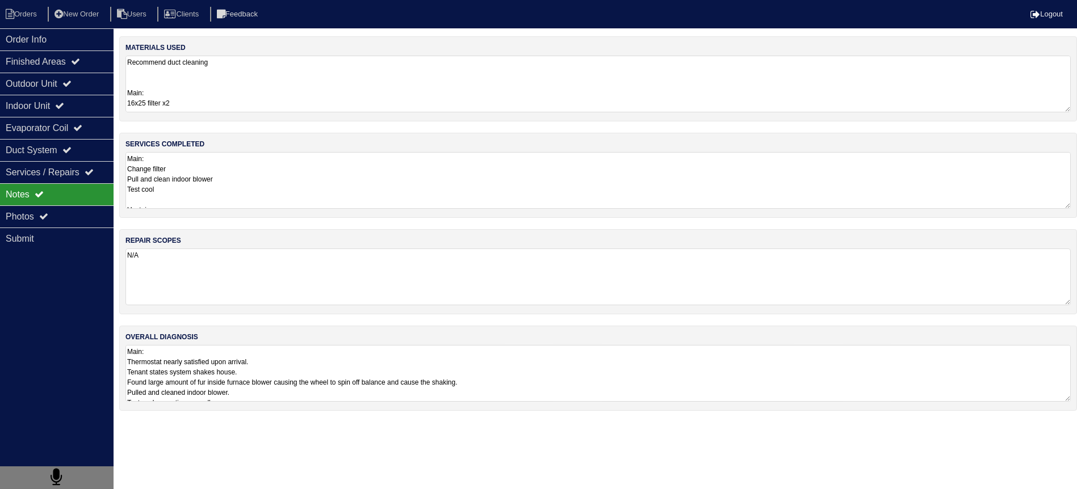
click at [197, 200] on textarea "Main: Change filter Pull and clean indoor blower Test cool Upstairs: Change fil…" at bounding box center [597, 180] width 945 height 57
click at [52, 49] on div "Order Info" at bounding box center [57, 39] width 114 height 22
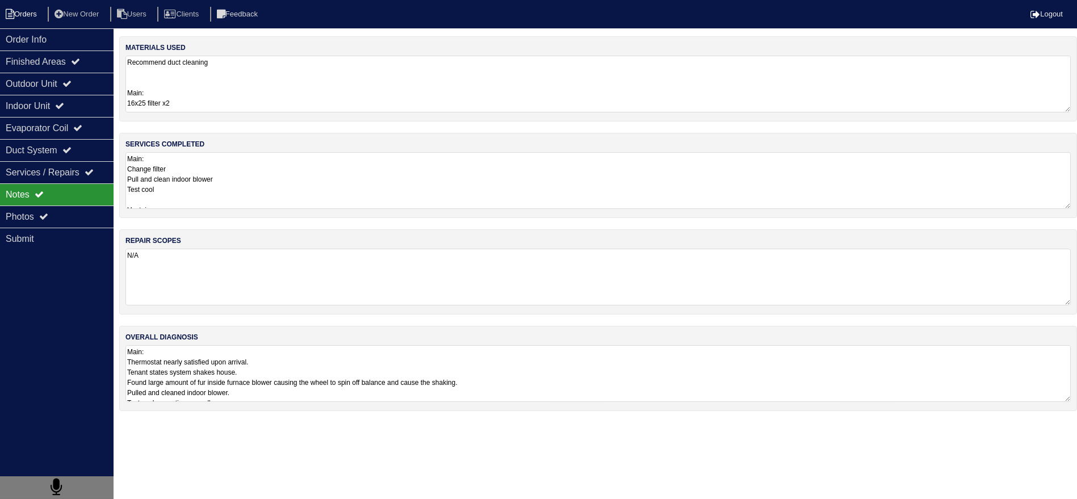
click at [23, 20] on li "Orders" at bounding box center [23, 14] width 46 height 15
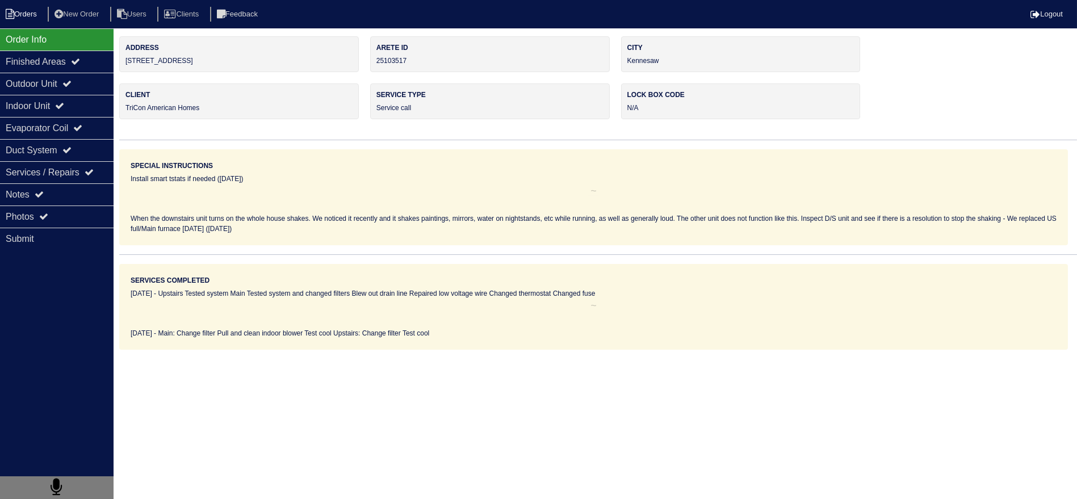
select select "15"
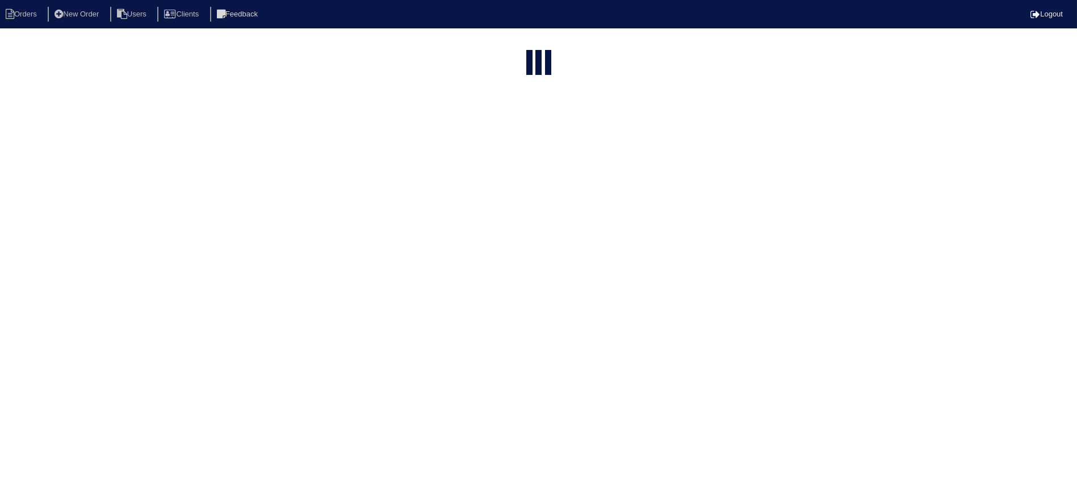
type input "3433"
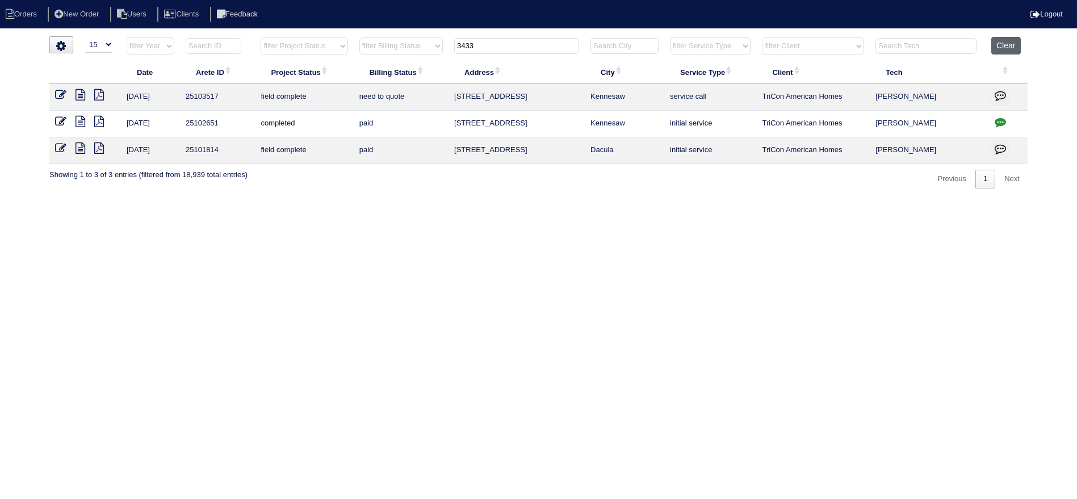
click at [1005, 52] on button "Clear" at bounding box center [1005, 46] width 29 height 18
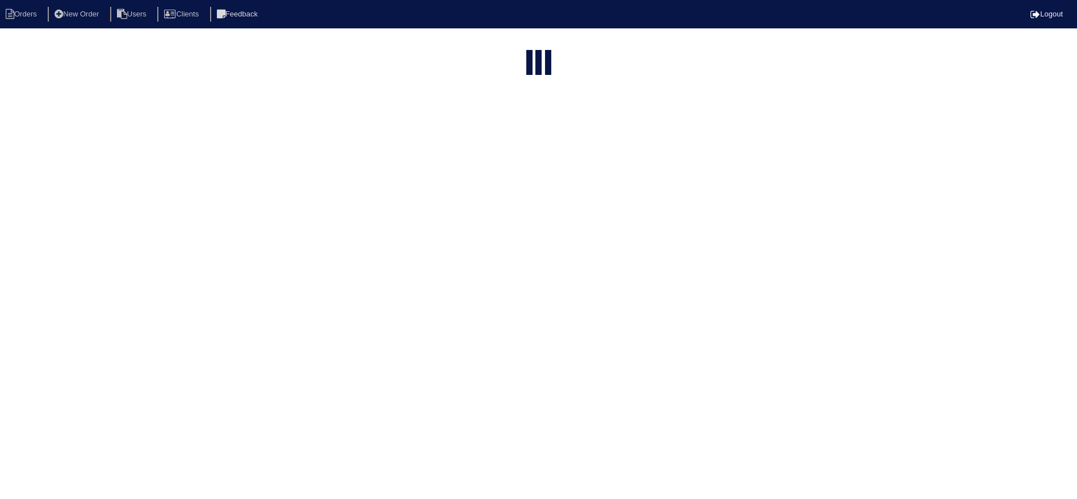
select select "15"
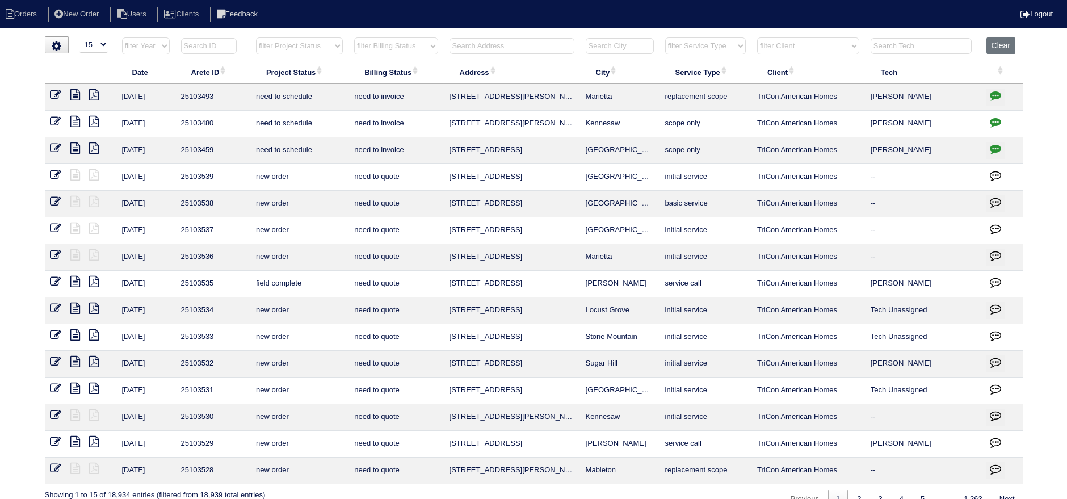
click at [330, 49] on select "filter Project Status -- Any Project Status -- new order assigned in progress f…" at bounding box center [299, 45] width 87 height 17
click at [707, 48] on select "filter Service Type -- Any Service Type -- initial service basic service mainte…" at bounding box center [705, 45] width 81 height 17
click at [666, 37] on select "filter Service Type -- Any Service Type -- initial service basic service mainte…" at bounding box center [705, 45] width 81 height 17
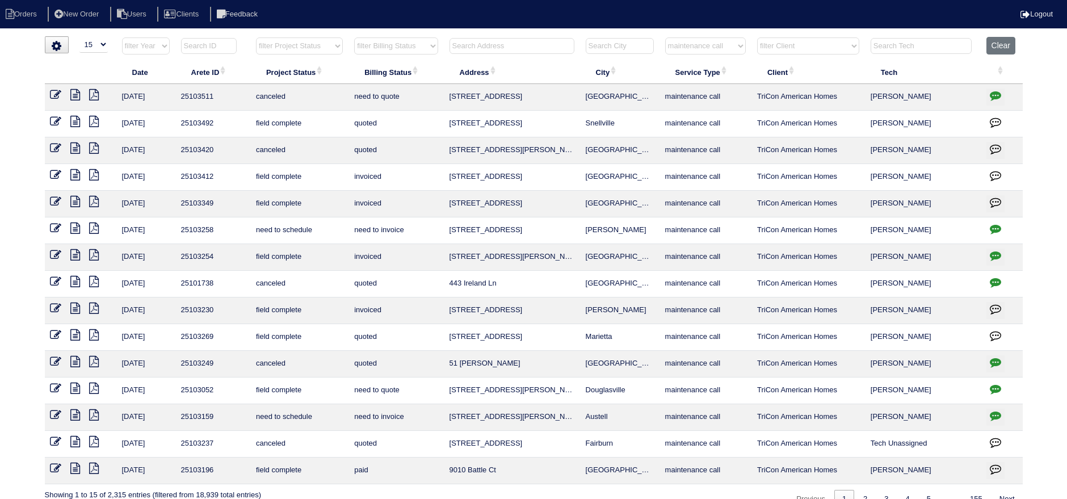
click at [707, 53] on select "filter Service Type -- Any Service Type -- initial service basic service mainte…" at bounding box center [705, 45] width 81 height 17
click at [666, 37] on select "filter Service Type -- Any Service Type -- initial service basic service mainte…" at bounding box center [705, 45] width 81 height 17
select select "service call"
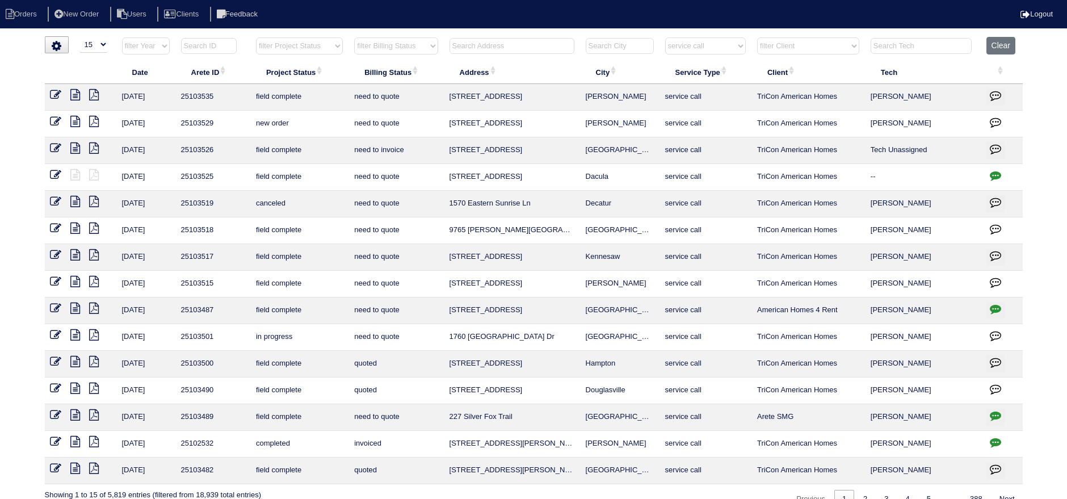
click at [996, 305] on icon "button" at bounding box center [995, 308] width 11 height 11
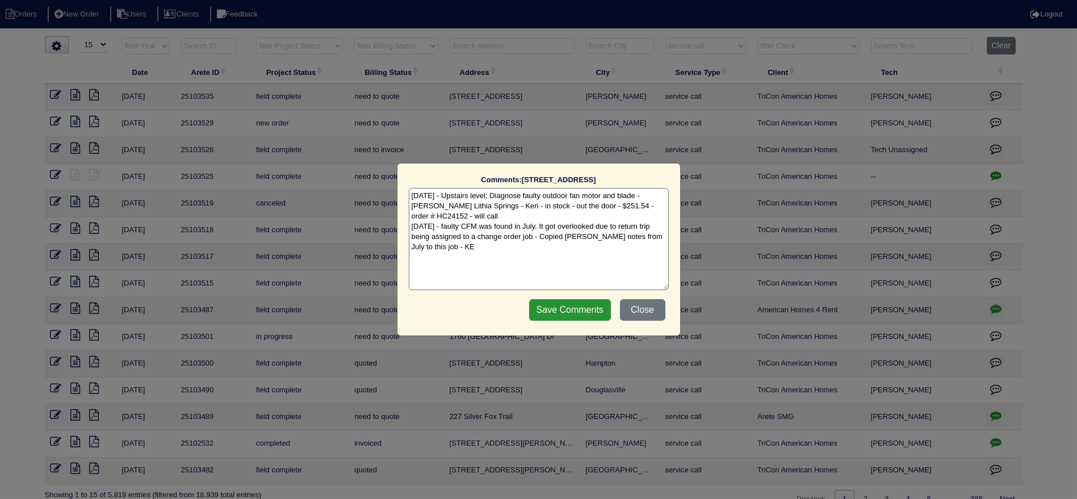
click at [996, 305] on div "Comments: 545 Platoro Ct SW The comments on file have changed since you started…" at bounding box center [538, 249] width 1077 height 499
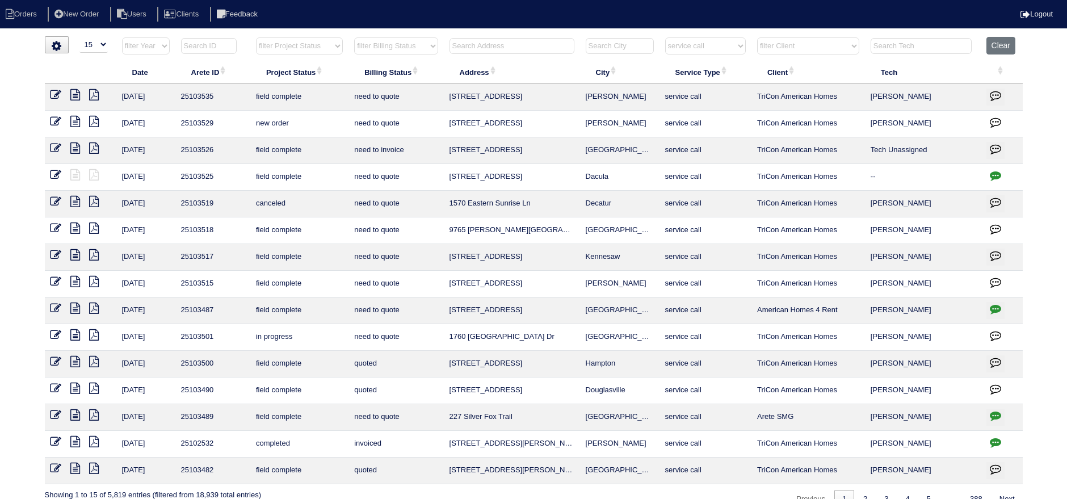
click at [72, 304] on icon at bounding box center [76, 308] width 10 height 11
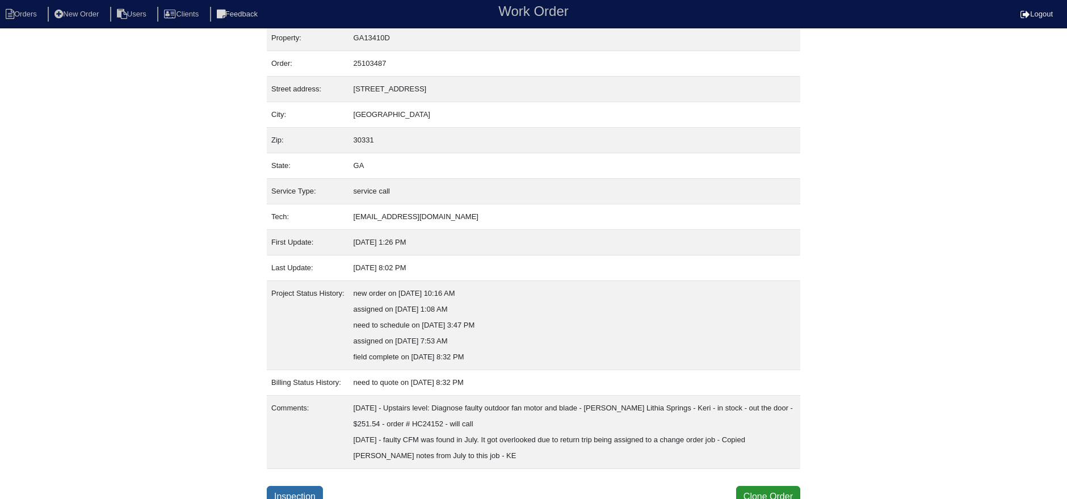
scroll to position [16, 0]
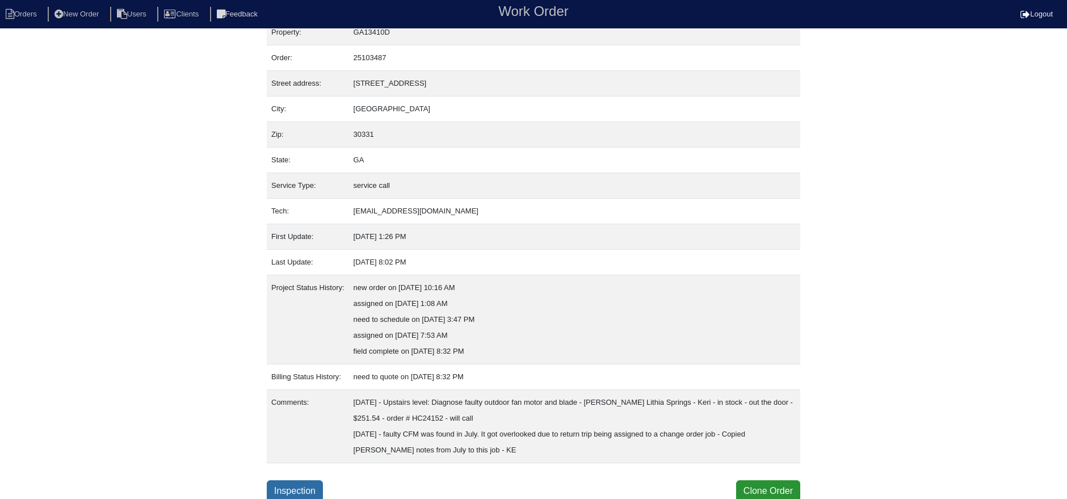
click at [285, 485] on link "Inspection" at bounding box center [295, 491] width 56 height 22
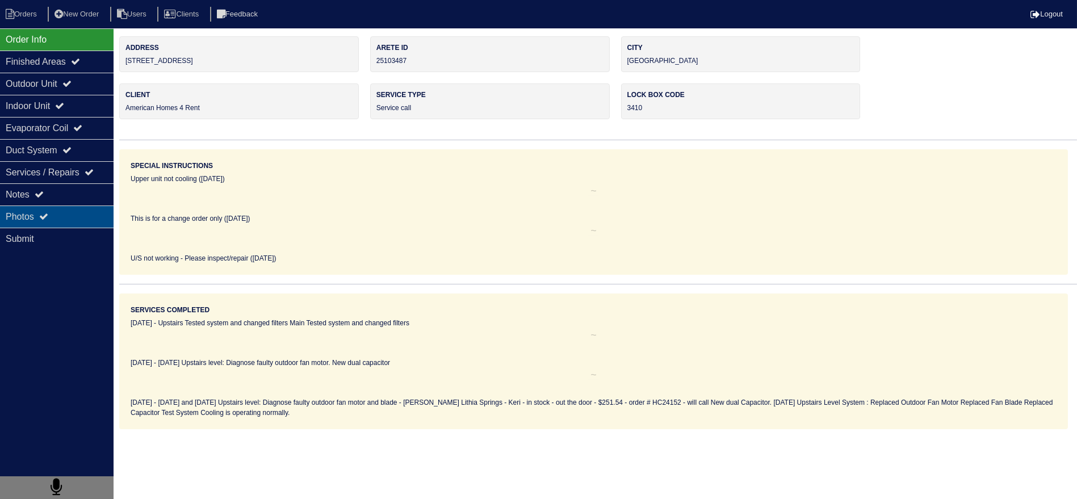
click at [86, 210] on div "Photos" at bounding box center [57, 216] width 114 height 22
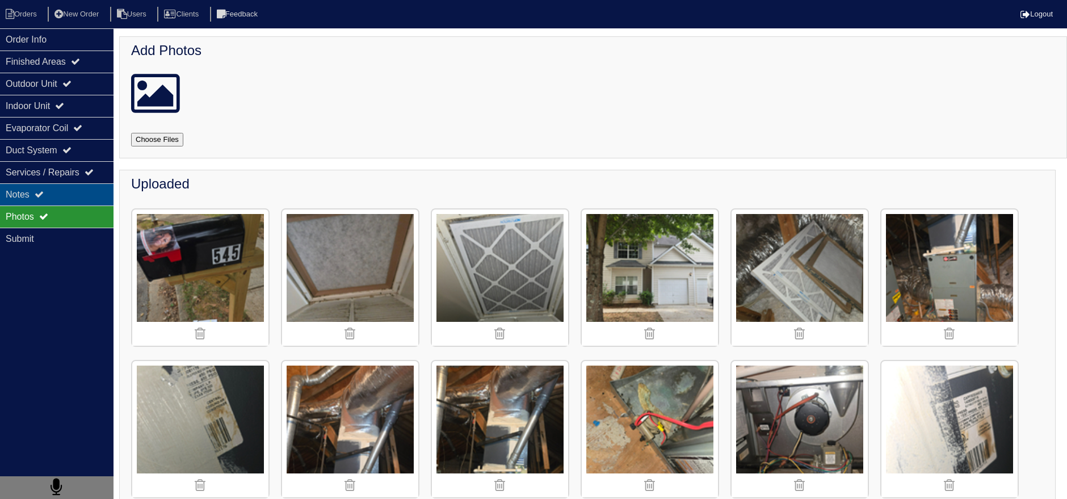
click at [85, 195] on div "Notes" at bounding box center [57, 194] width 114 height 22
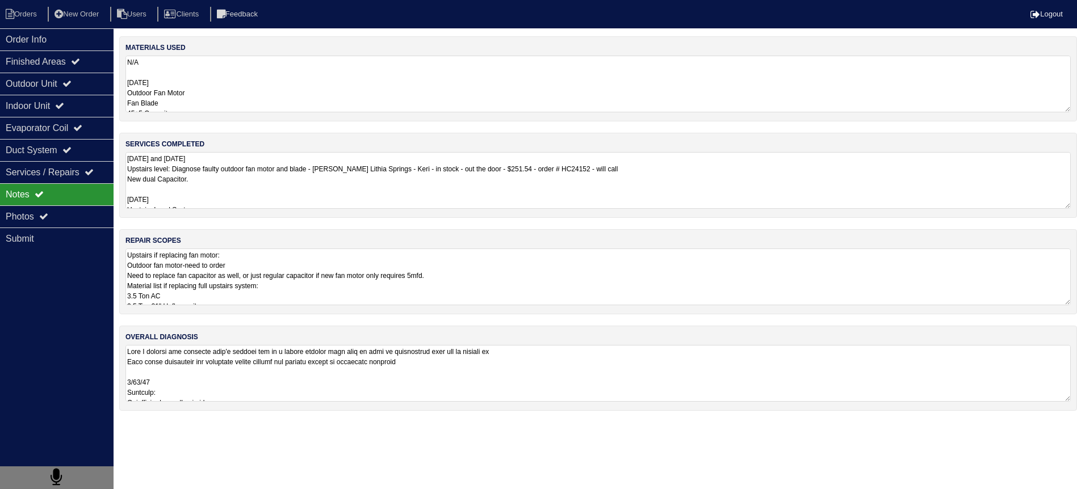
click at [282, 186] on textarea "[DATE] and [DATE] Upstairs level: Diagnose faulty outdoor fan motor and blade -…" at bounding box center [597, 180] width 945 height 57
drag, startPoint x: 36, startPoint y: 37, endPoint x: 23, endPoint y: 23, distance: 19.3
click at [34, 37] on div "Order Info" at bounding box center [57, 39] width 114 height 22
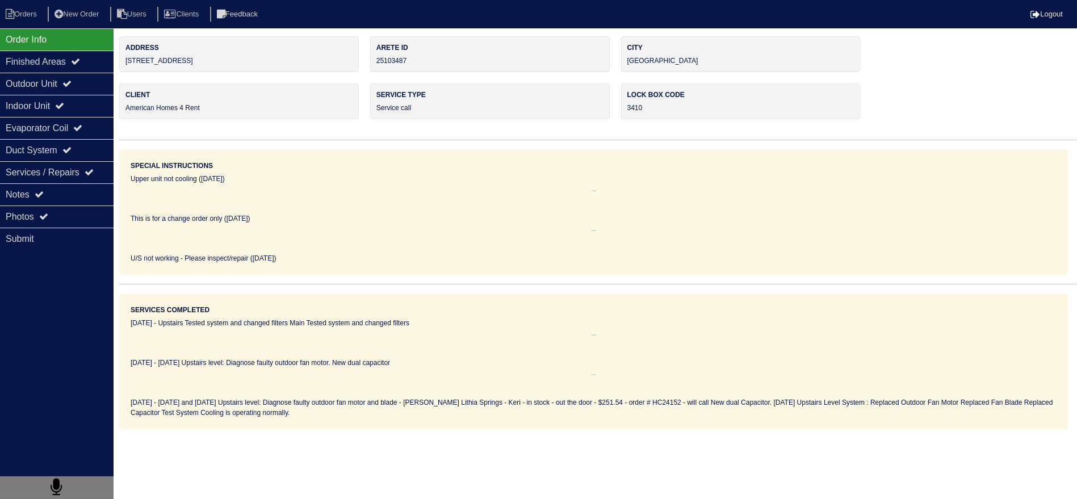
click at [22, 22] on nav "Orders New Order Users Clients Feedback Logout" at bounding box center [538, 14] width 1077 height 28
click at [19, 31] on div "Order Info" at bounding box center [57, 39] width 114 height 22
click at [26, 14] on li "Orders" at bounding box center [23, 14] width 46 height 15
select select "15"
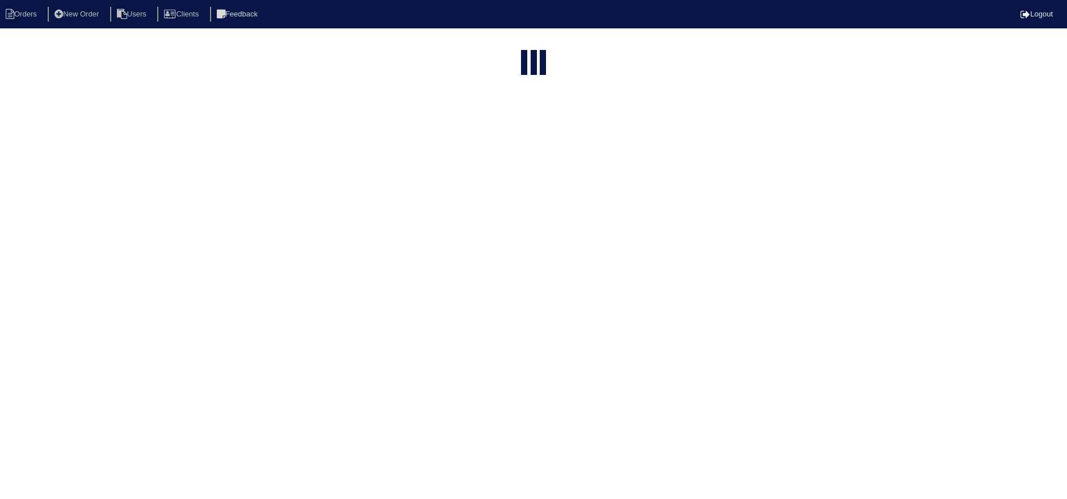
select select "service call"
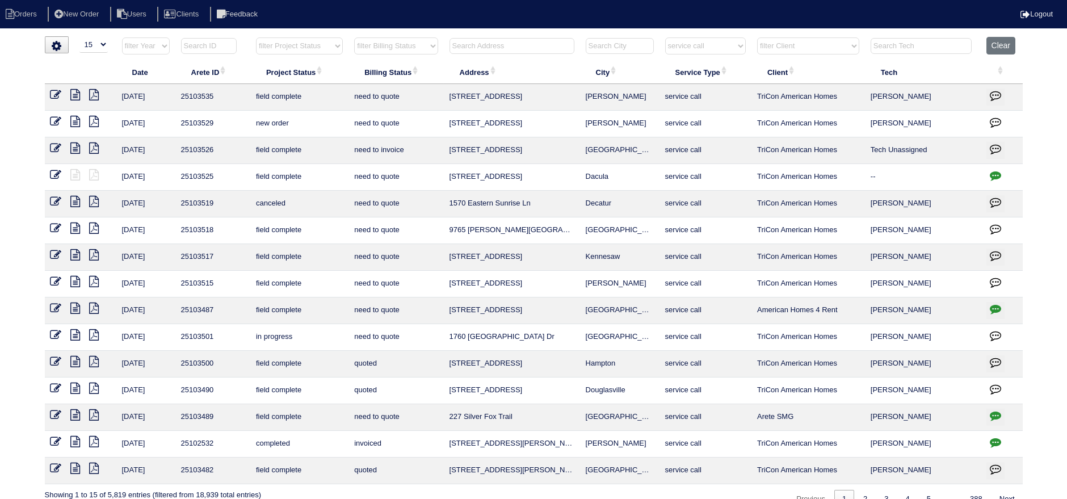
click at [77, 279] on icon at bounding box center [76, 281] width 10 height 11
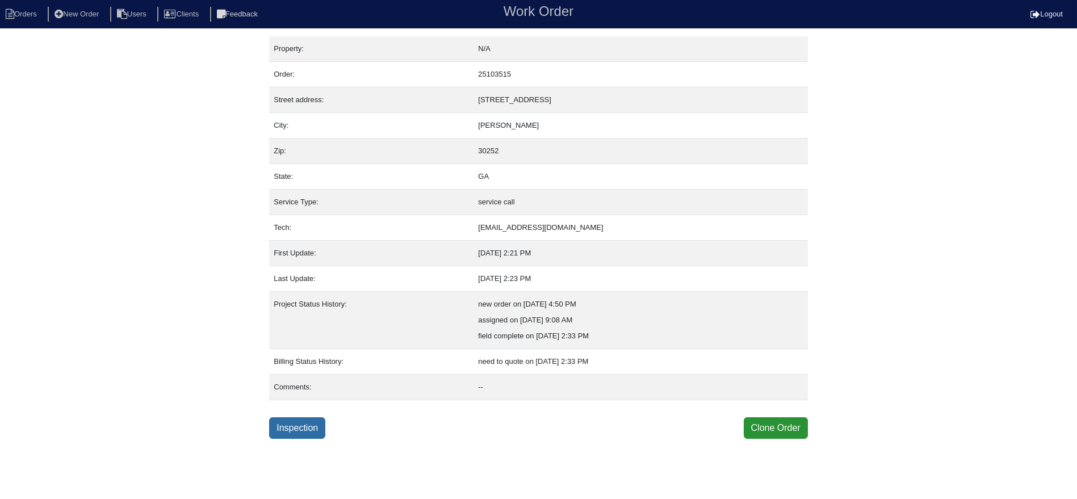
click at [310, 421] on link "Inspection" at bounding box center [297, 428] width 56 height 22
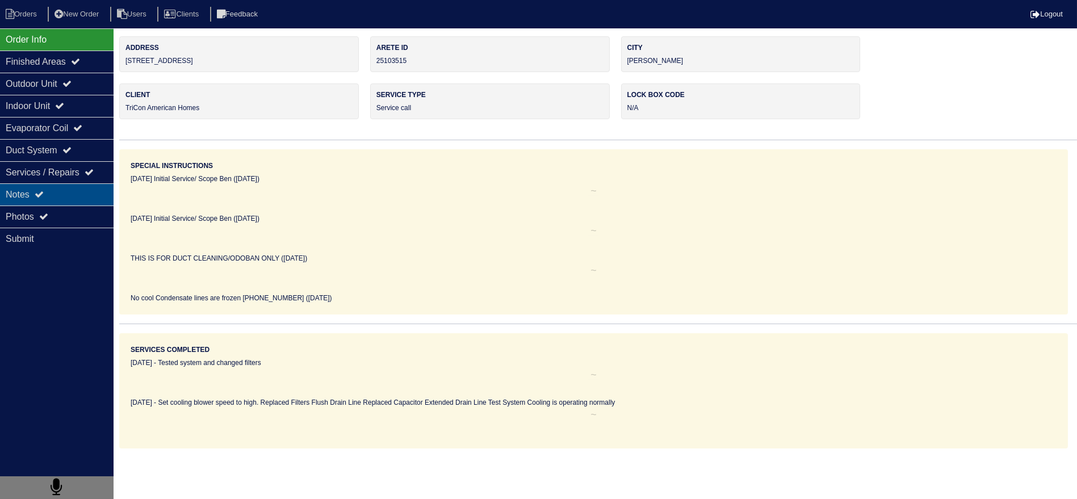
click at [93, 190] on div "Notes" at bounding box center [57, 194] width 114 height 22
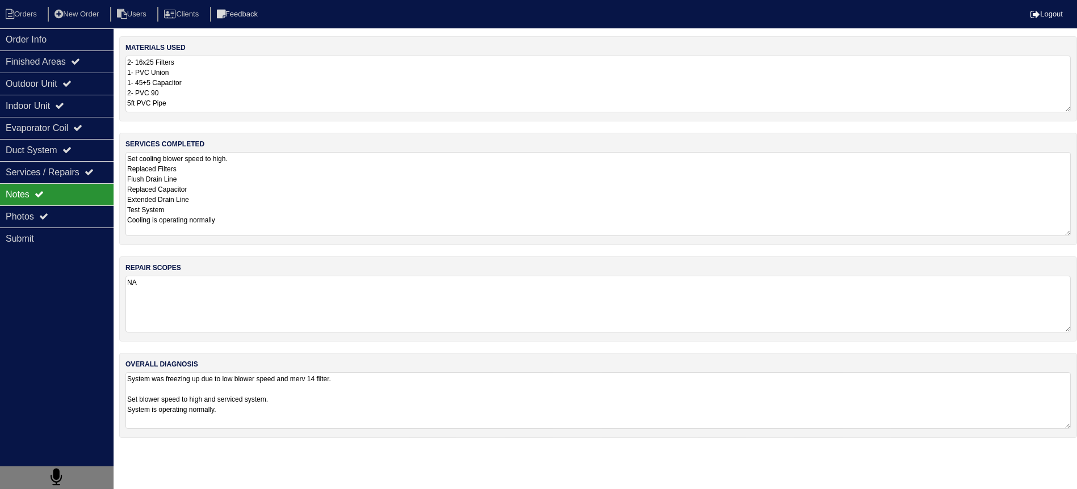
click at [222, 169] on textarea "Set cooling blower speed to high. Replaced Filters Flush Drain Line Replaced Ca…" at bounding box center [597, 194] width 945 height 84
click at [73, 40] on div "Order Info" at bounding box center [57, 39] width 114 height 22
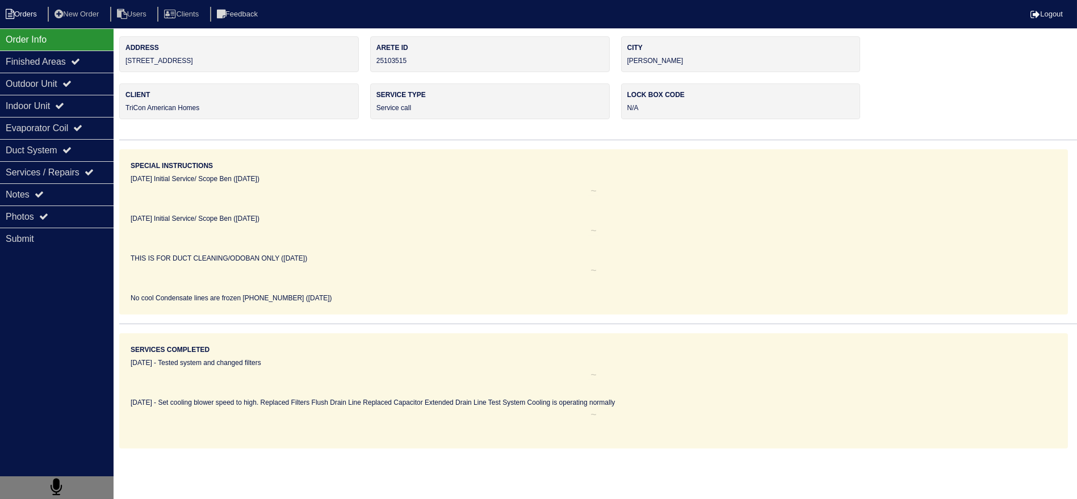
click at [24, 17] on li "Orders" at bounding box center [23, 14] width 46 height 15
select select "15"
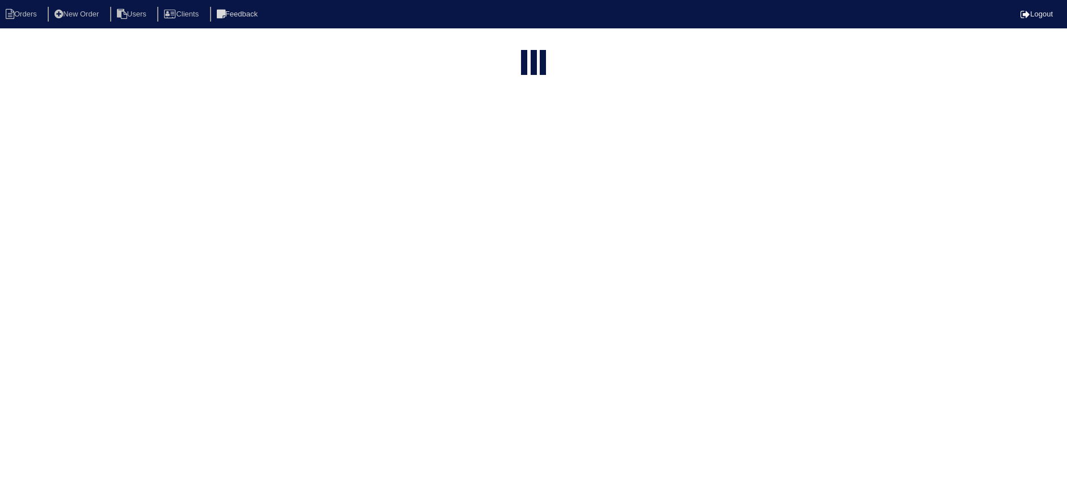
select select "service call"
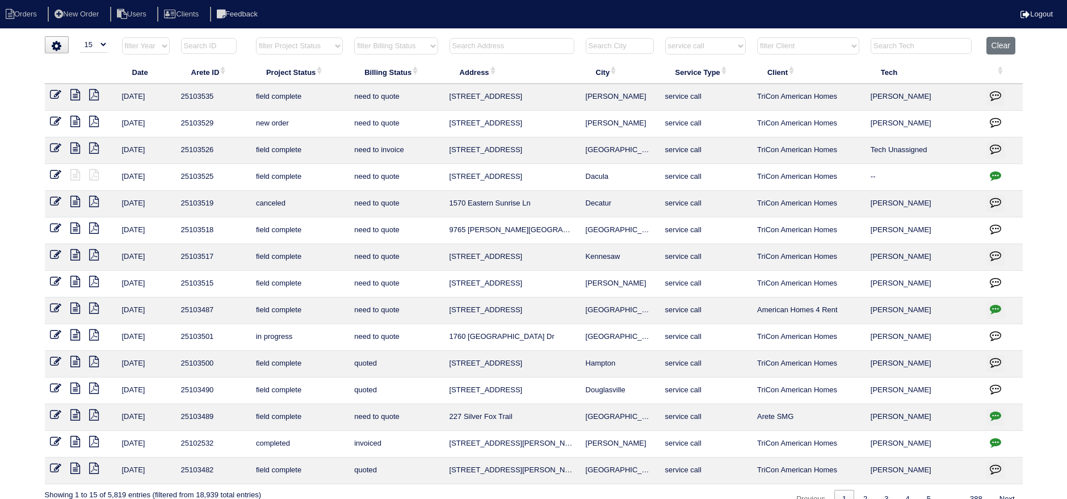
click at [74, 253] on icon at bounding box center [76, 254] width 10 height 11
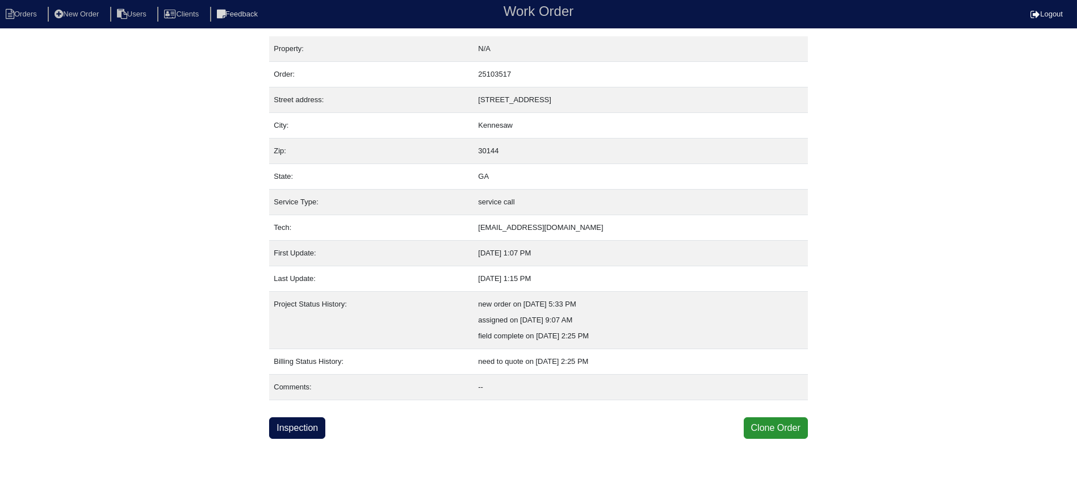
click at [321, 439] on html "Orders New Order Users Clients Feedback Work Order Logout Work Order Orders New…" at bounding box center [538, 219] width 1077 height 439
click at [316, 432] on link "Inspection" at bounding box center [297, 428] width 56 height 22
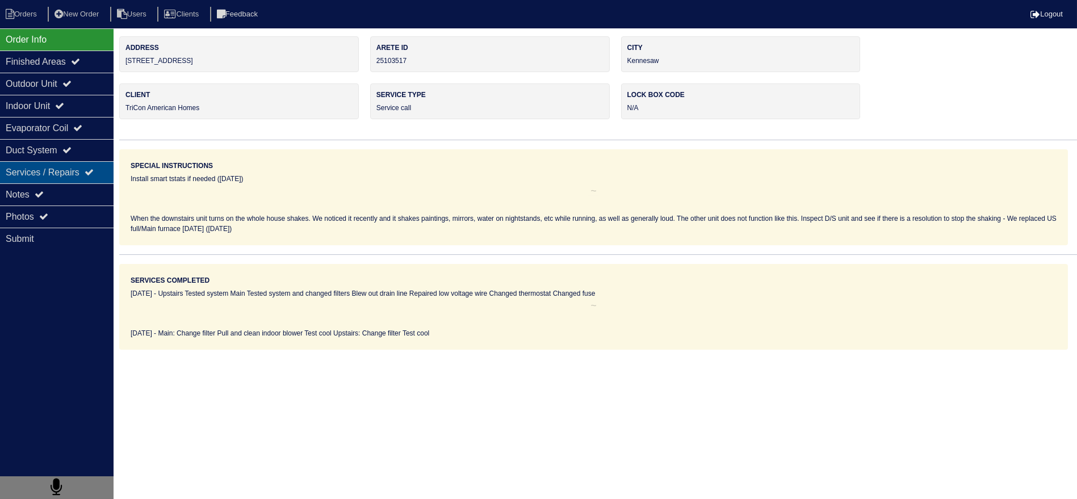
click at [86, 179] on div "Services / Repairs" at bounding box center [57, 172] width 114 height 22
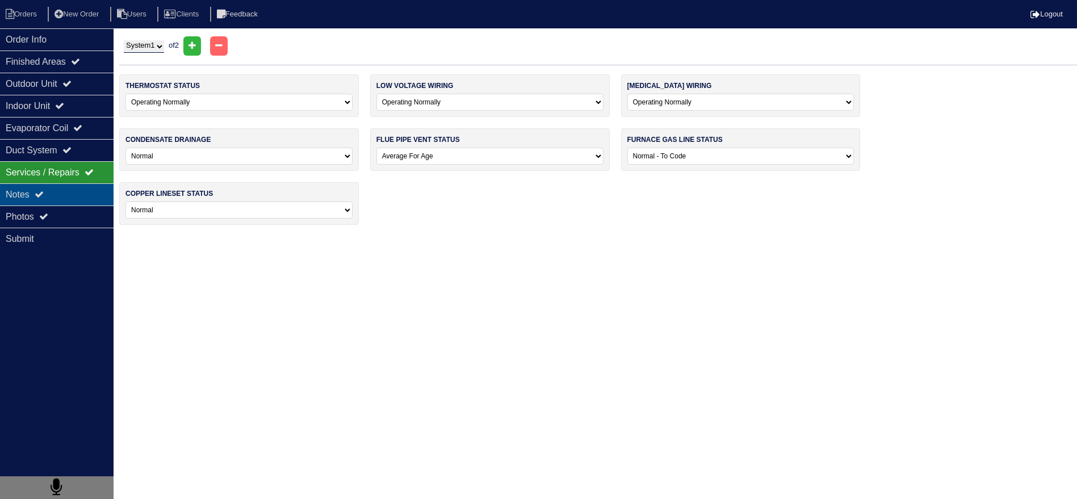
click at [78, 192] on div "Notes" at bounding box center [57, 194] width 114 height 22
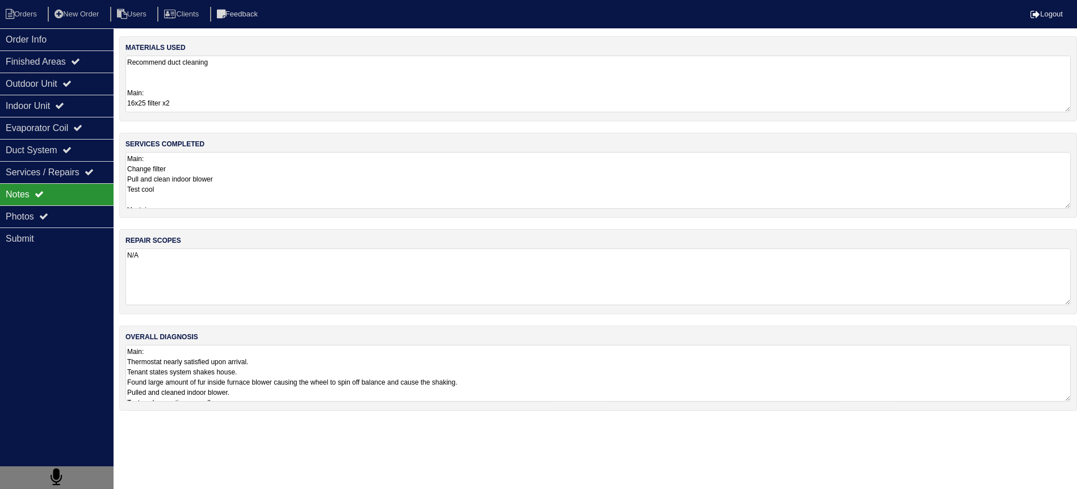
click at [264, 178] on textarea "Main: Change filter Pull and clean indoor blower Test cool Upstairs: Change fil…" at bounding box center [597, 180] width 945 height 57
drag, startPoint x: 78, startPoint y: 41, endPoint x: 62, endPoint y: 40, distance: 15.9
click at [78, 41] on div "Order Info" at bounding box center [57, 39] width 114 height 22
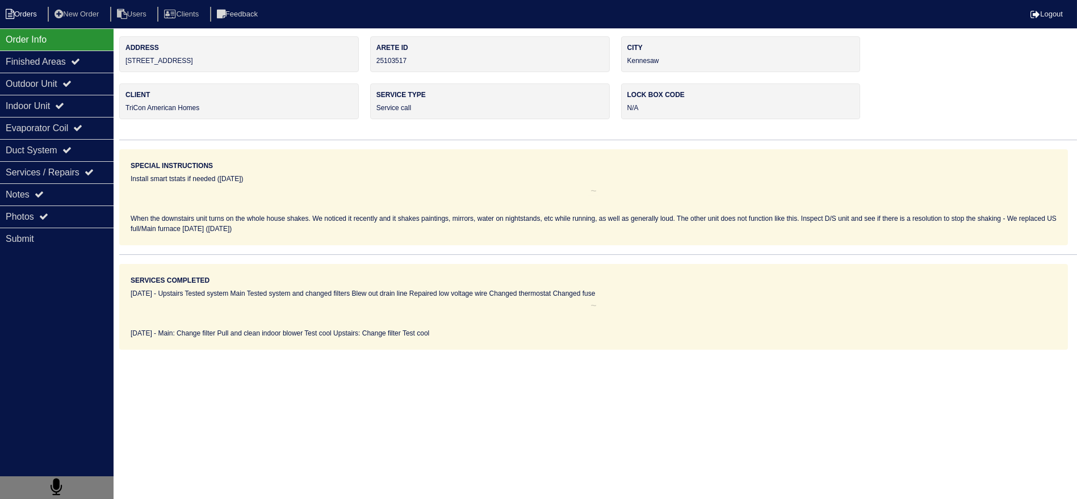
click at [19, 9] on li "Orders" at bounding box center [23, 14] width 46 height 15
select select "15"
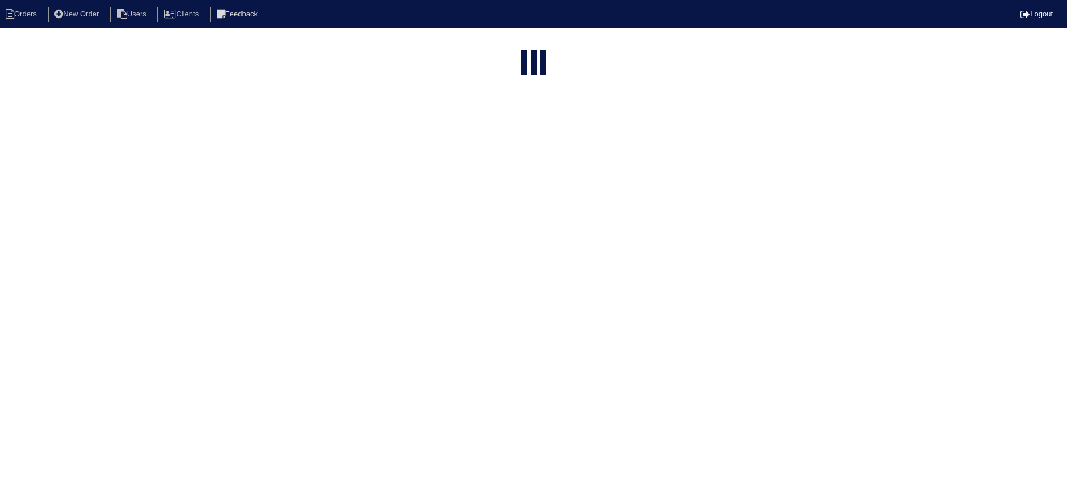
select select "service call"
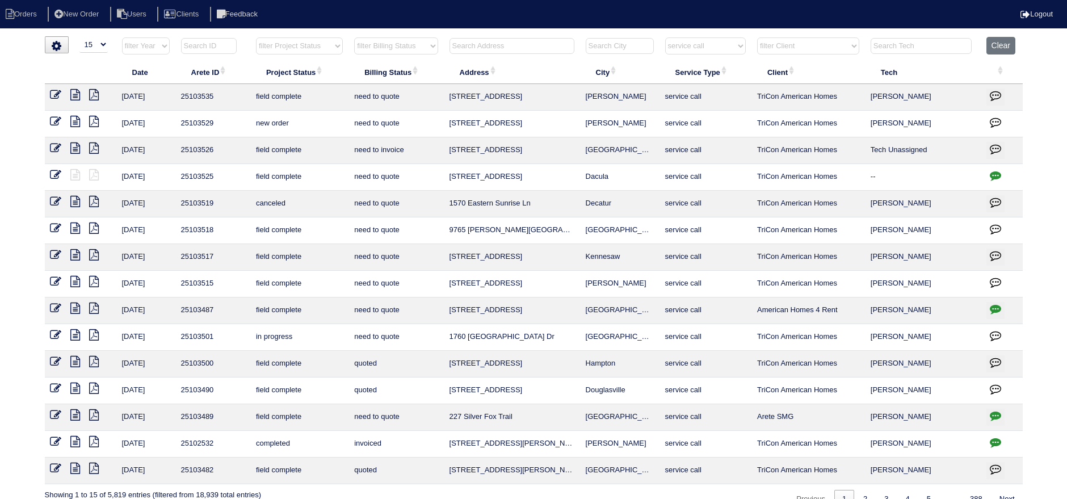
click at [76, 224] on icon at bounding box center [76, 227] width 10 height 11
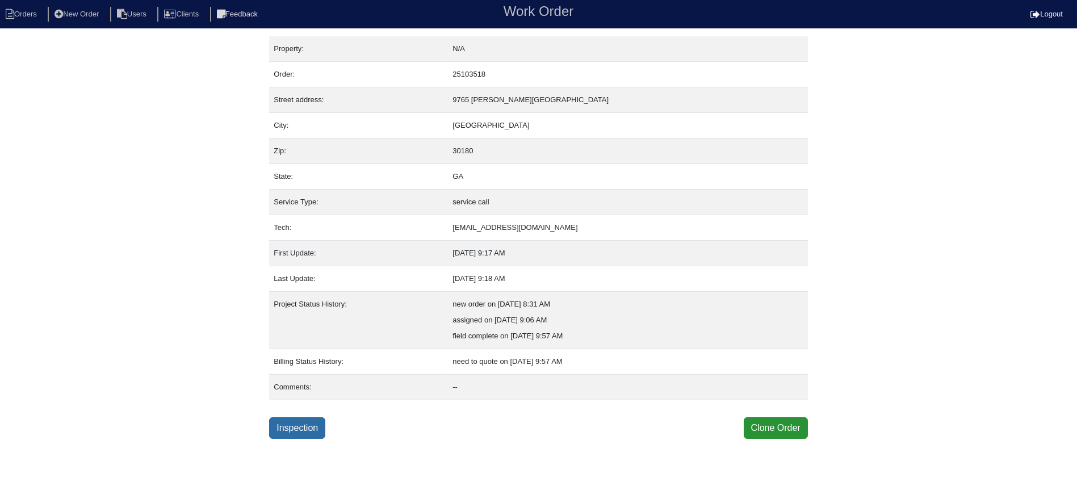
click at [316, 427] on link "Inspection" at bounding box center [297, 428] width 56 height 22
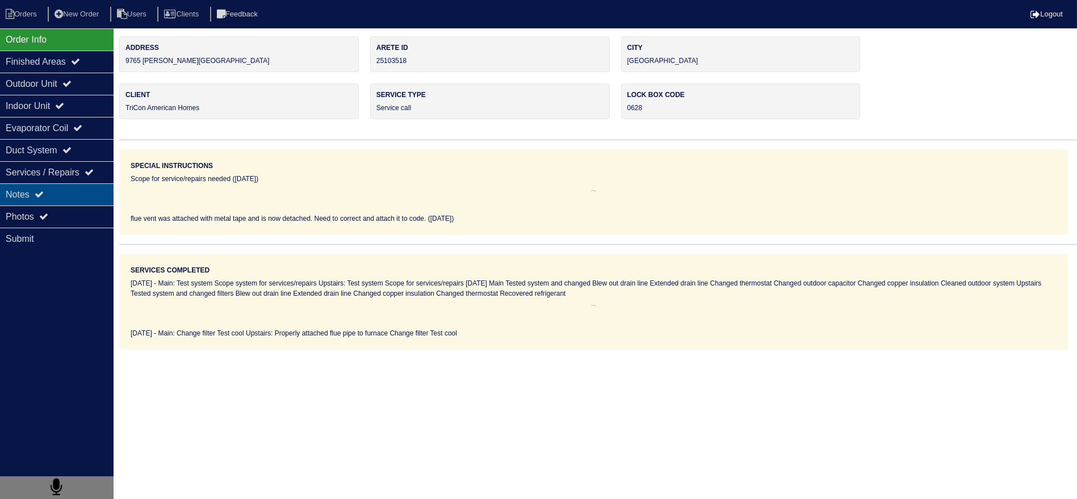
click at [82, 203] on div "Notes" at bounding box center [57, 194] width 114 height 22
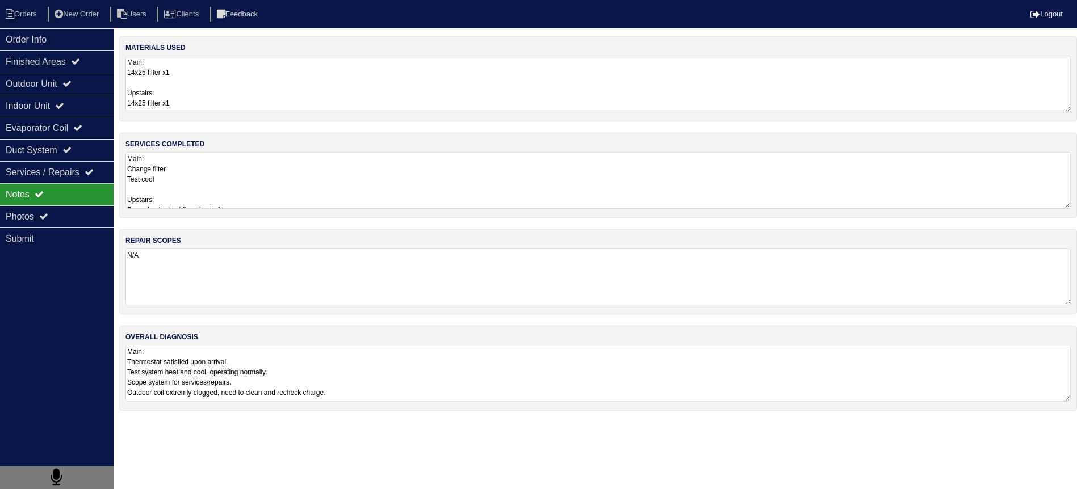
click at [258, 190] on textarea "Main: Change filter Test cool Upstairs: Properly attached flue pipe to furnace …" at bounding box center [597, 180] width 945 height 57
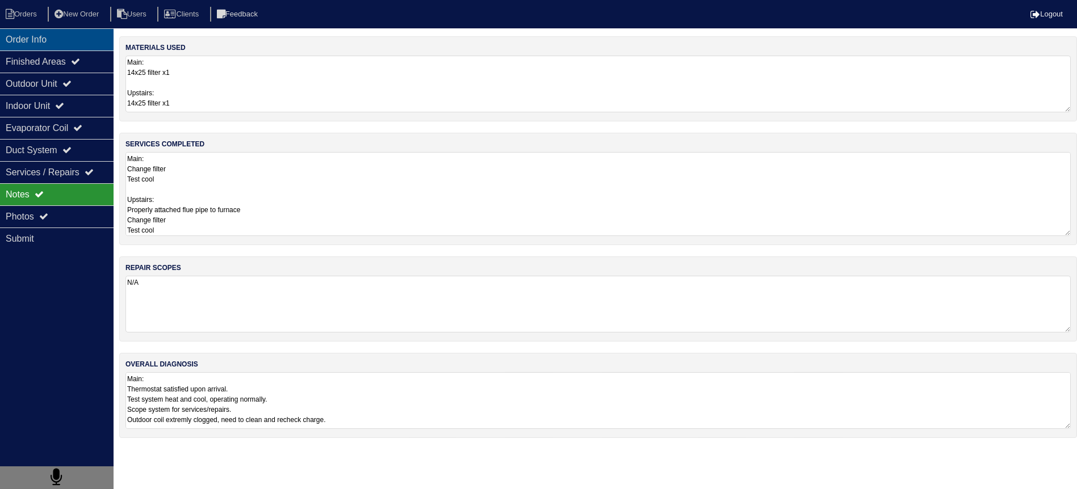
click at [78, 32] on div "Order Info" at bounding box center [57, 39] width 114 height 22
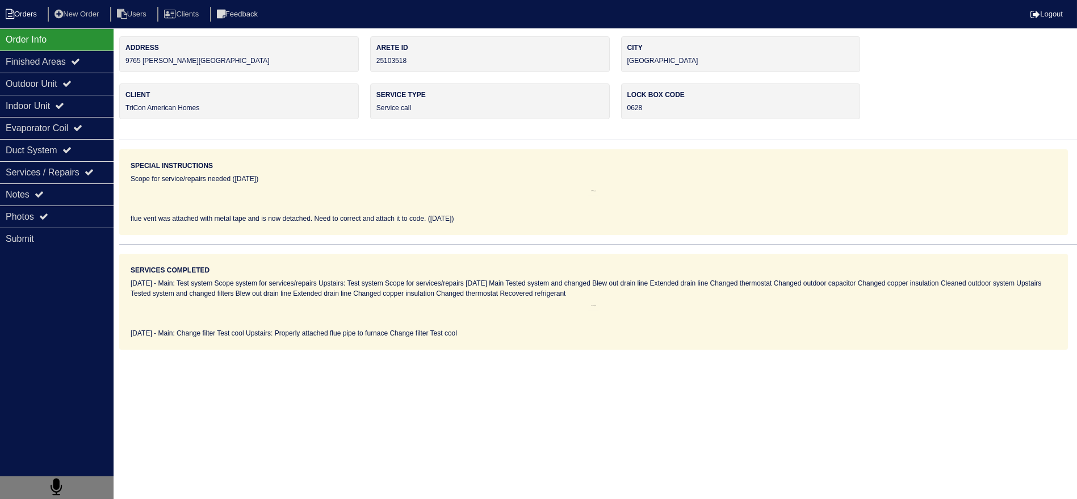
click at [24, 12] on li "Orders" at bounding box center [23, 14] width 46 height 15
select select "15"
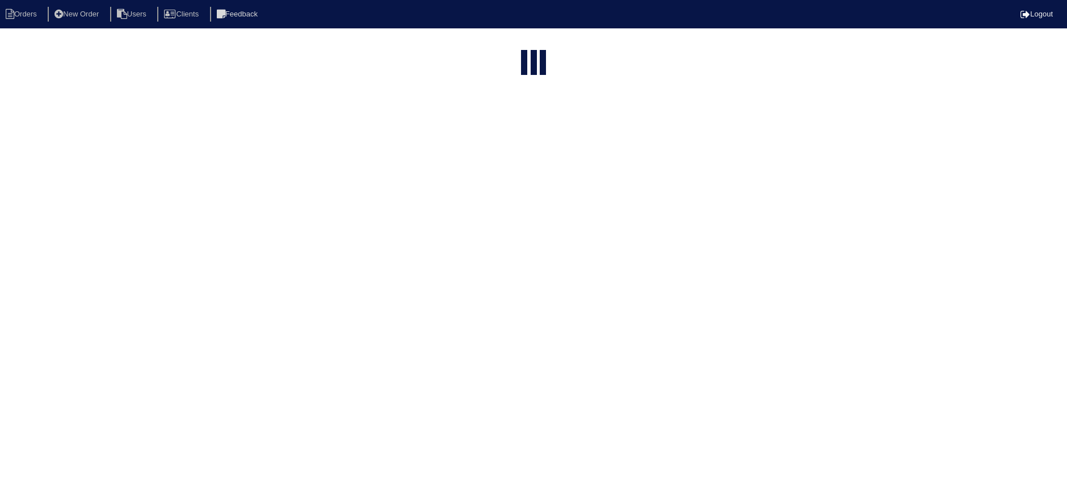
select select "service call"
